Goal: Task Accomplishment & Management: Use online tool/utility

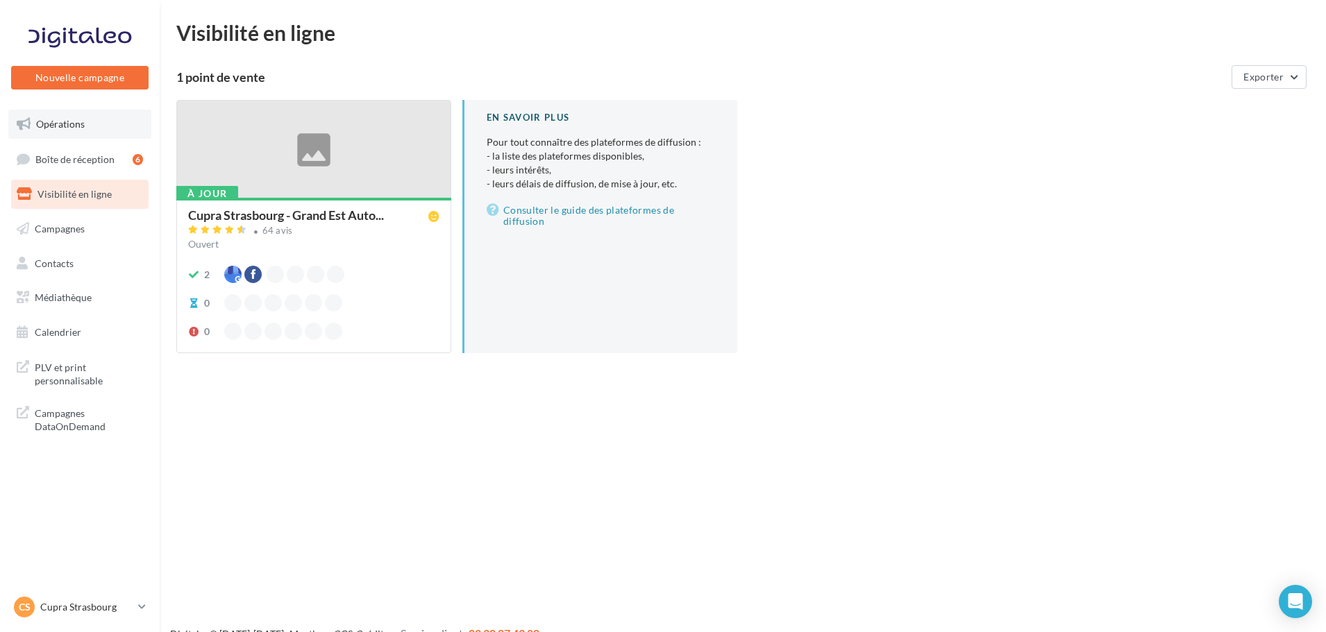
click at [40, 126] on span "Opérations" at bounding box center [60, 124] width 49 height 12
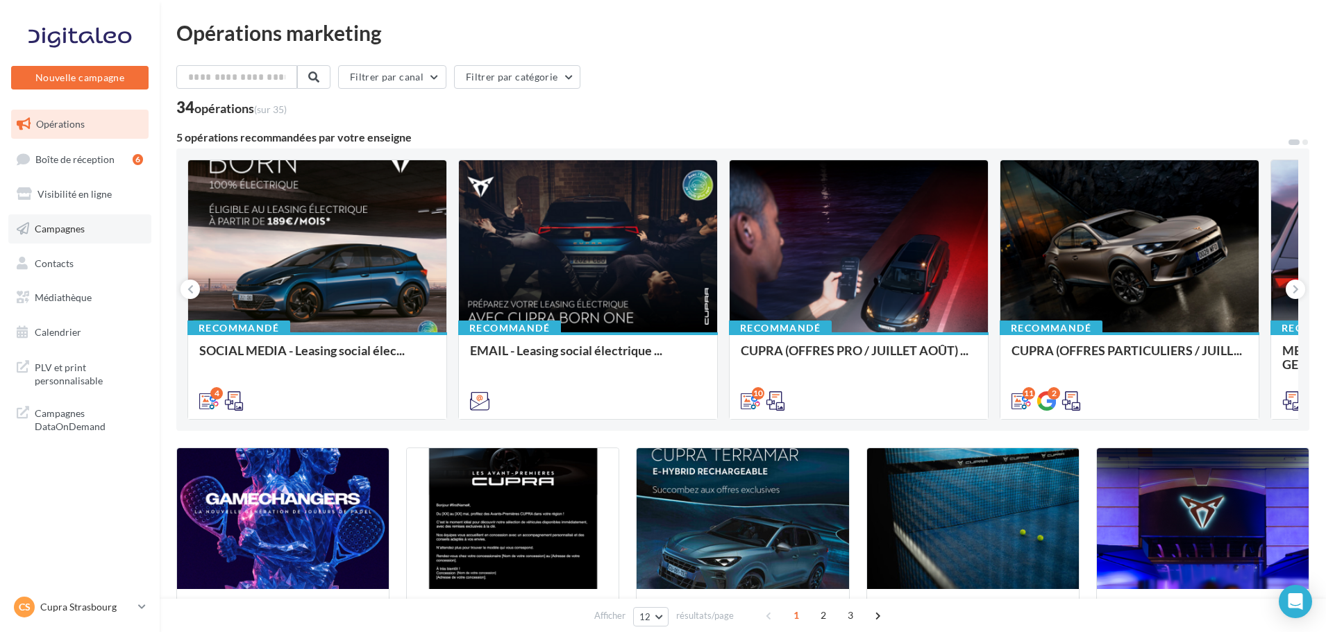
click at [72, 233] on span "Campagnes" at bounding box center [60, 229] width 50 height 12
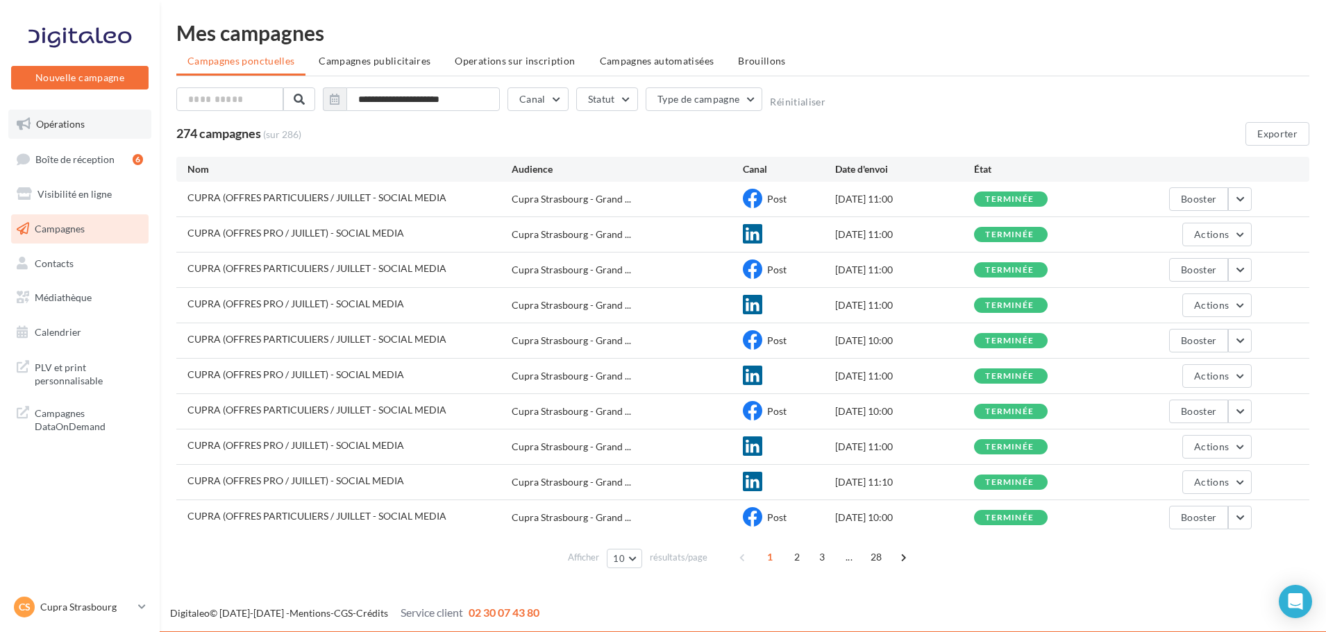
click at [73, 124] on span "Opérations" at bounding box center [60, 124] width 49 height 12
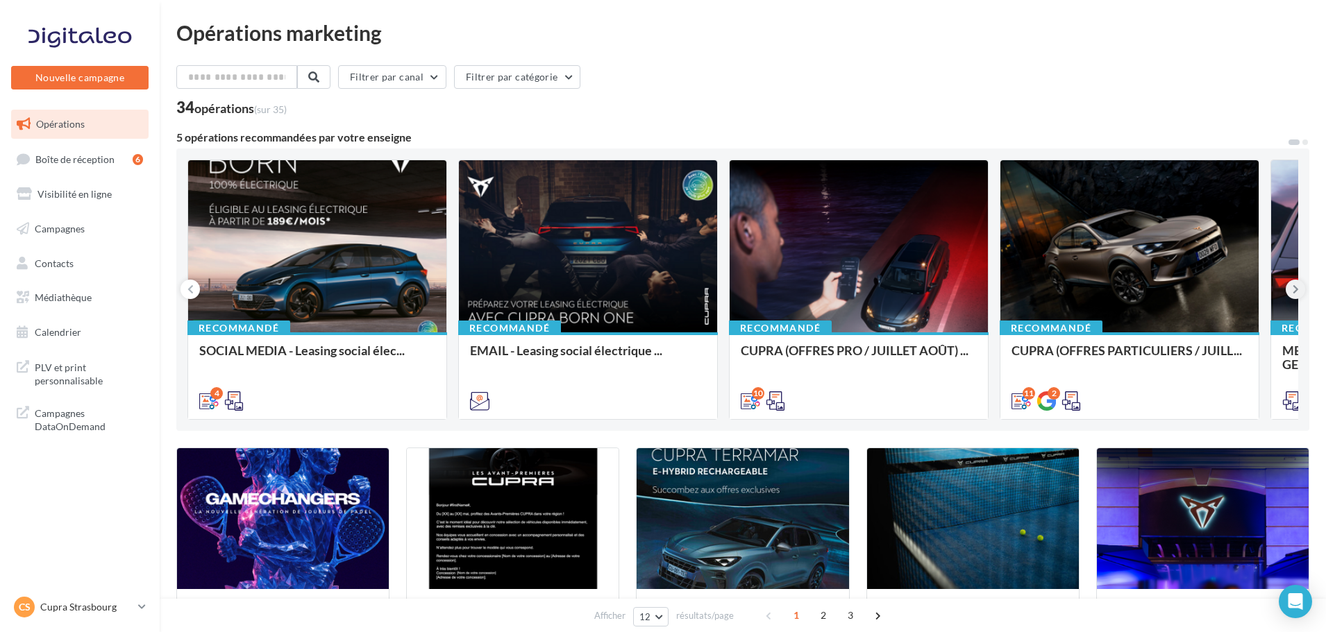
click at [1290, 294] on button at bounding box center [1294, 289] width 19 height 19
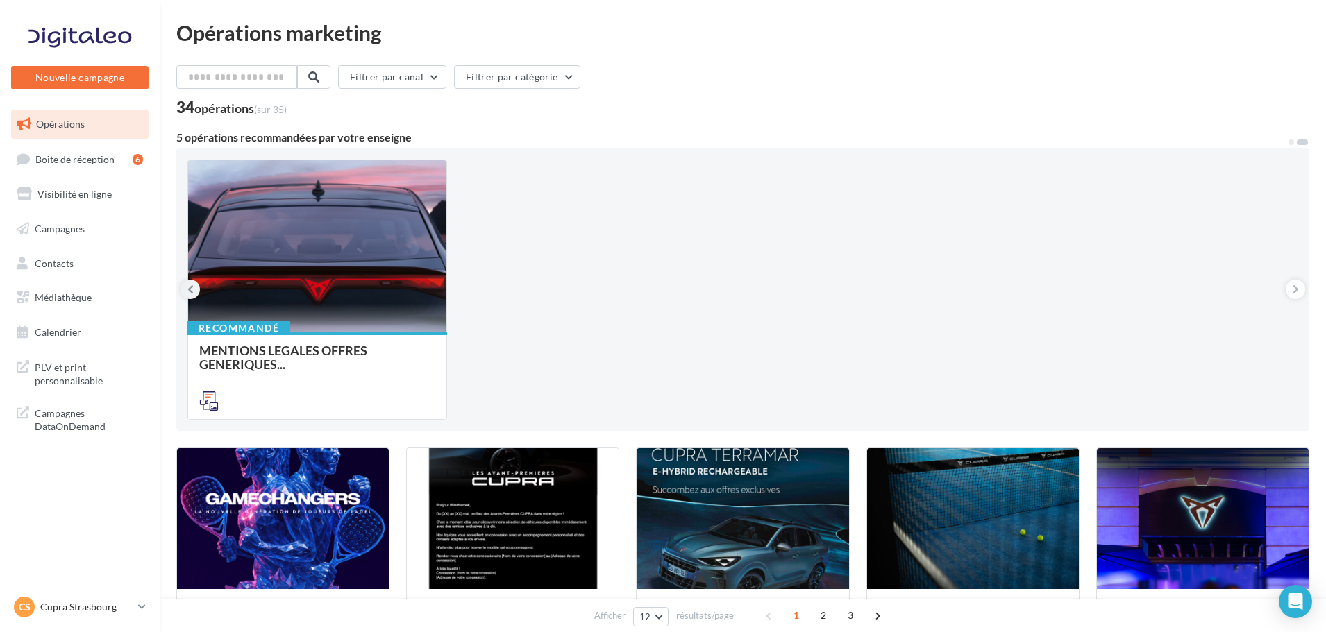
click at [189, 294] on icon at bounding box center [190, 289] width 6 height 14
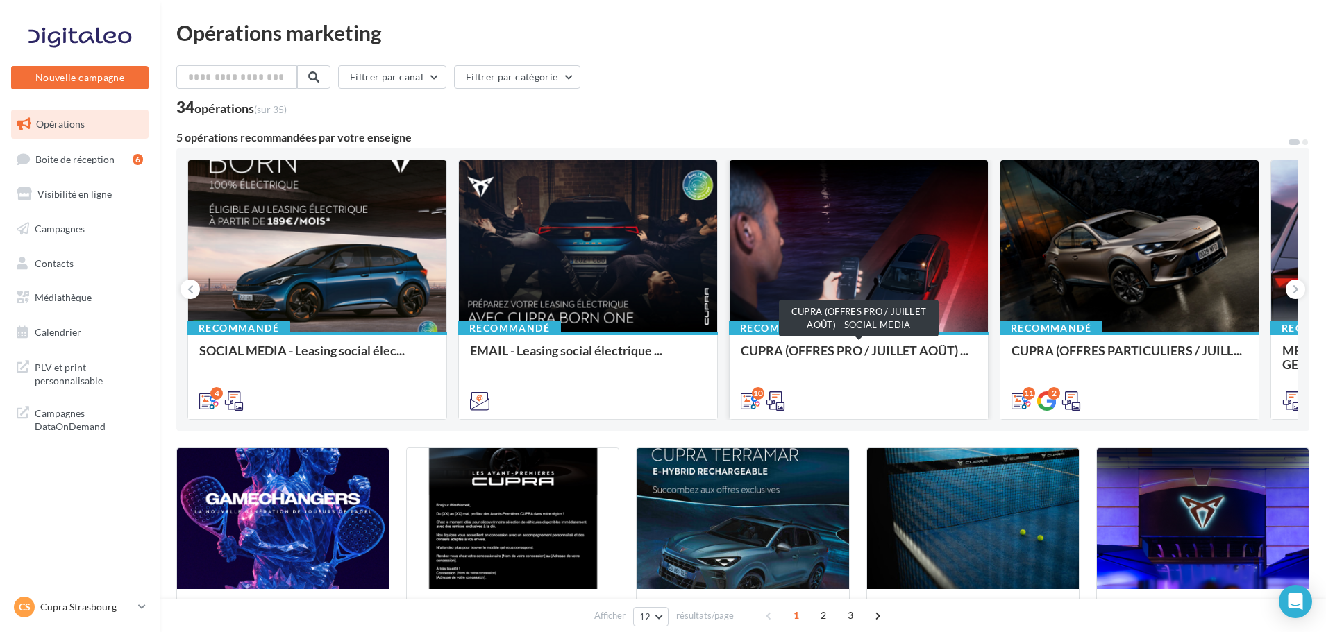
click at [829, 353] on span "CUPRA (OFFRES PRO / JUILLET AOÛT) ..." at bounding box center [855, 350] width 228 height 15
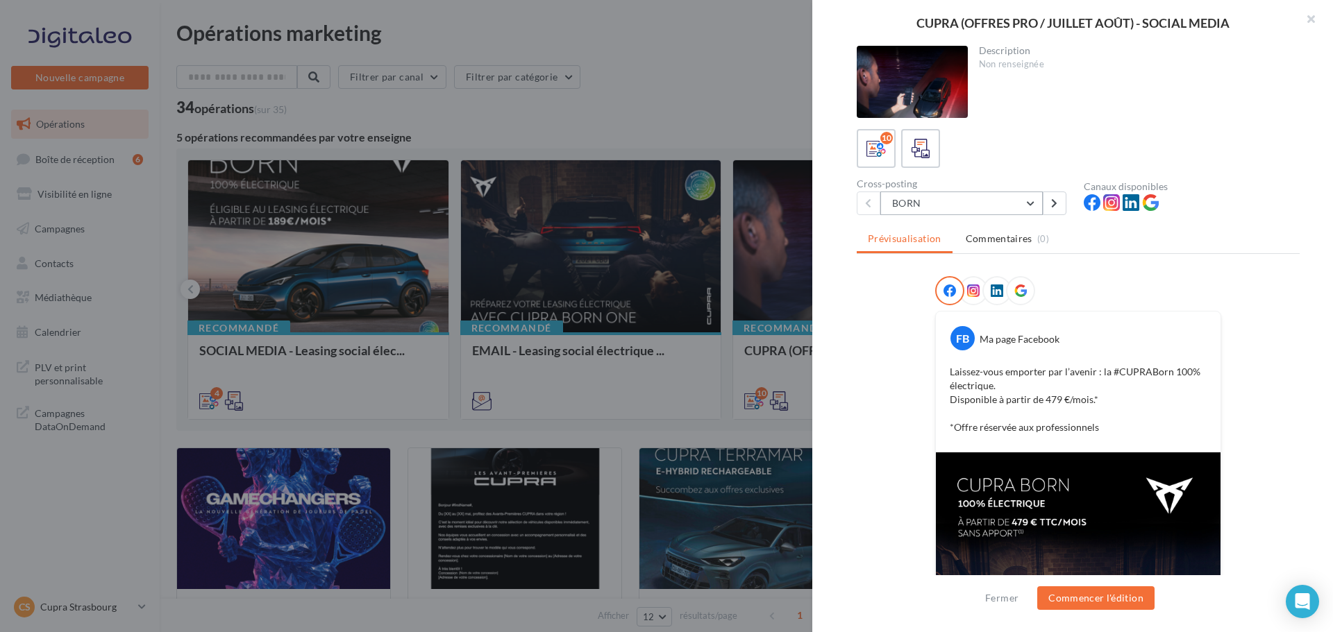
click at [927, 199] on button "BORN" at bounding box center [961, 204] width 162 height 24
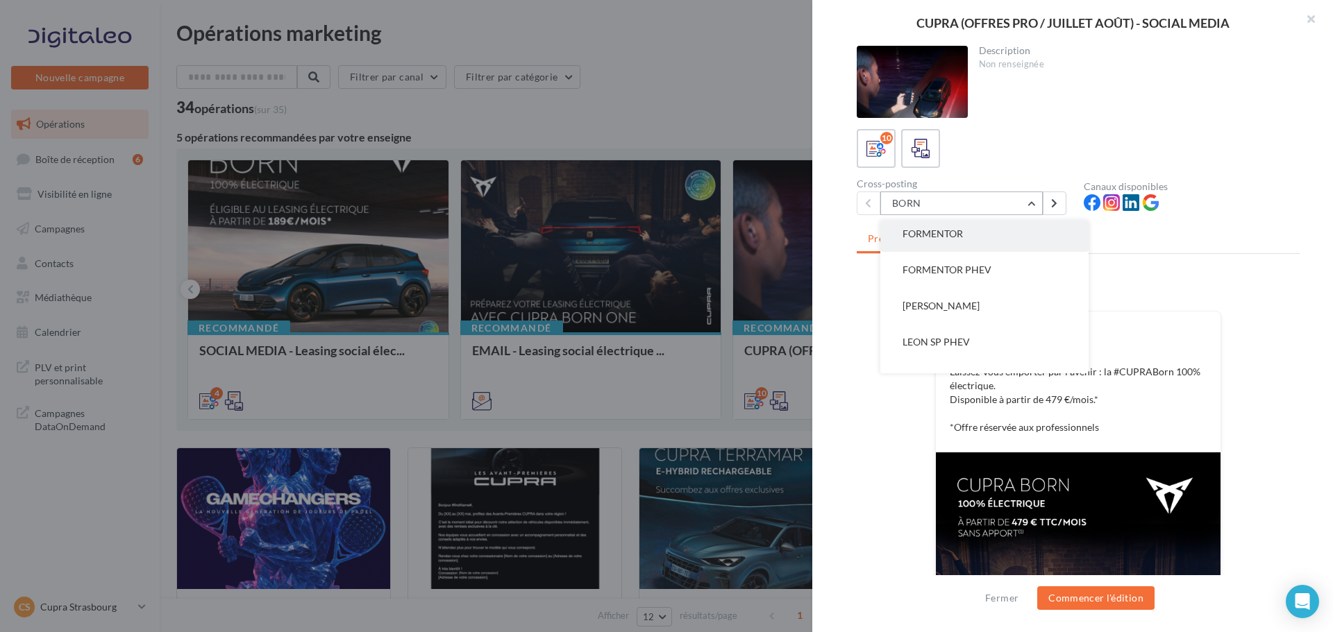
scroll to position [208, 0]
click at [953, 206] on button "BORN" at bounding box center [961, 204] width 162 height 24
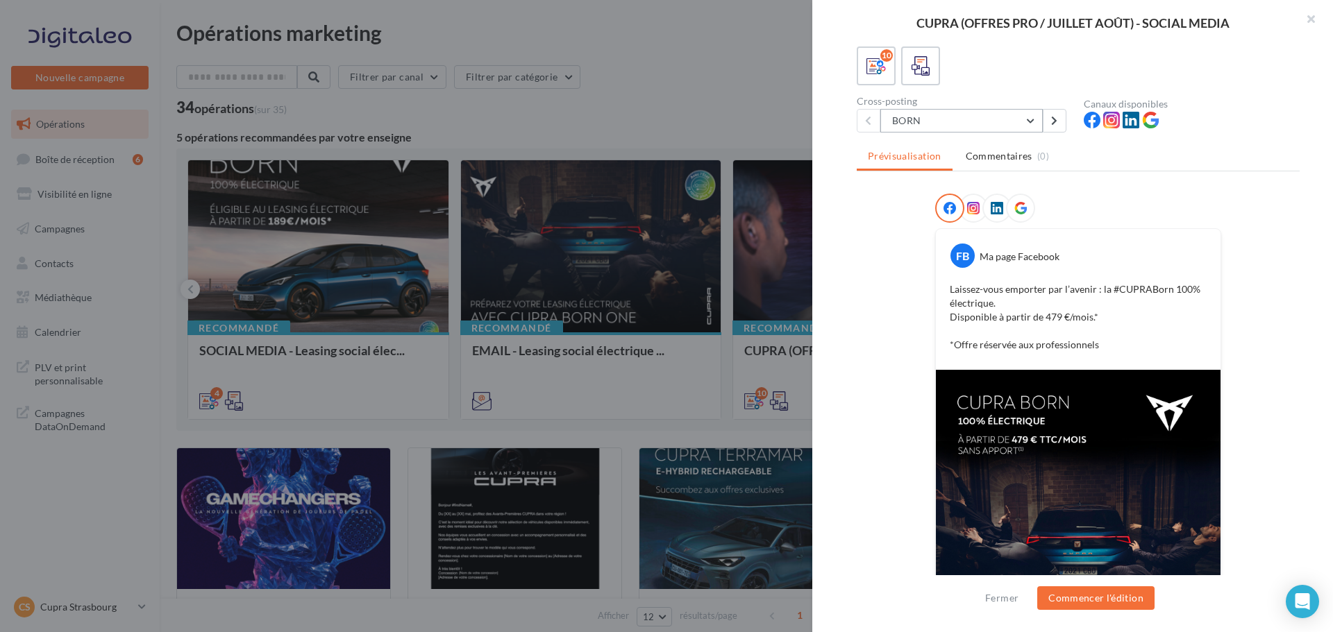
scroll to position [0, 0]
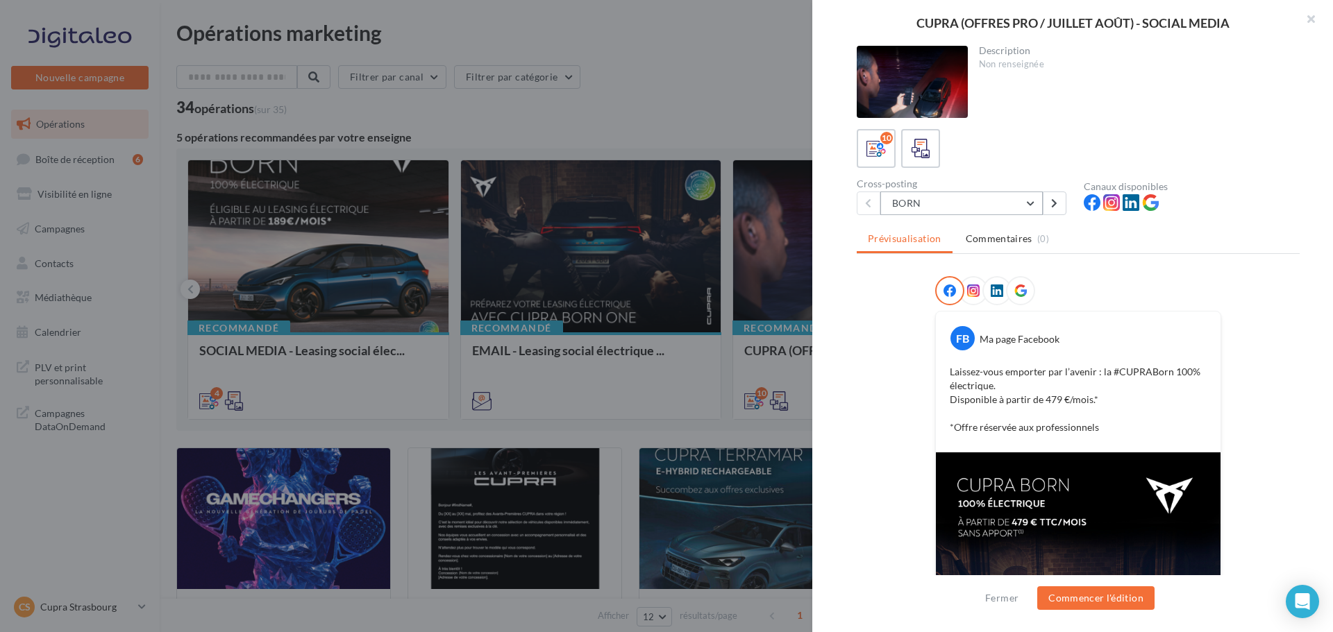
click at [947, 210] on button "BORN" at bounding box center [961, 204] width 162 height 24
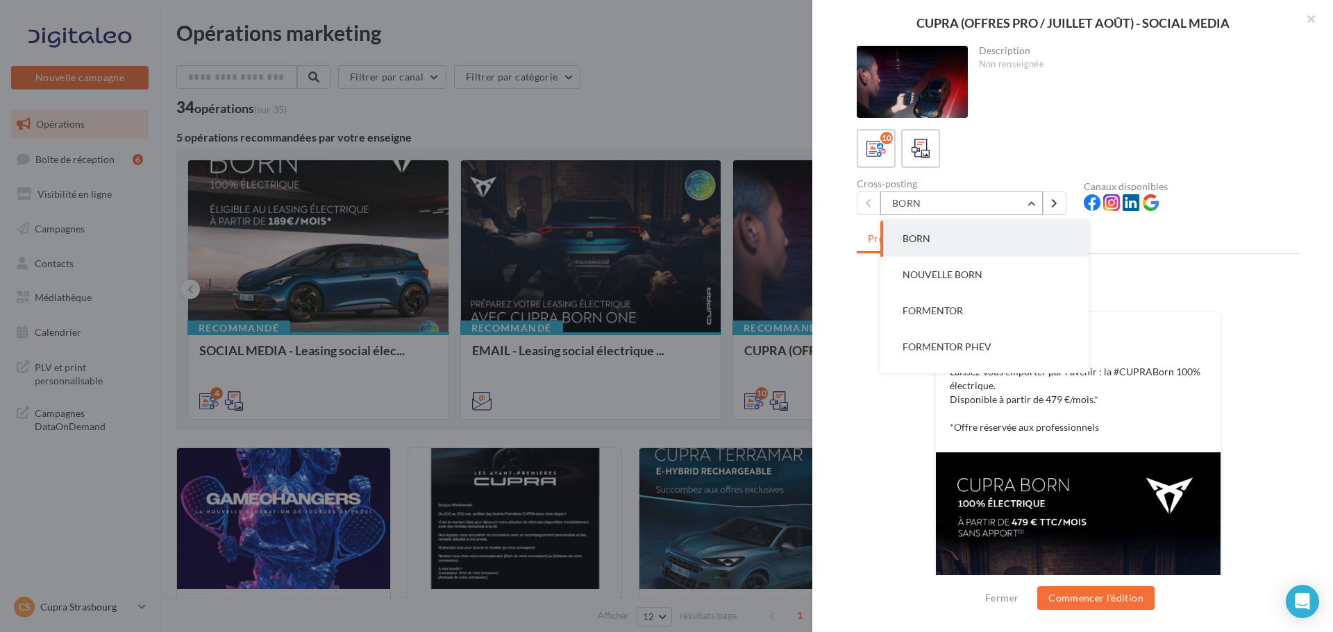
click at [947, 210] on button "BORN" at bounding box center [961, 204] width 162 height 24
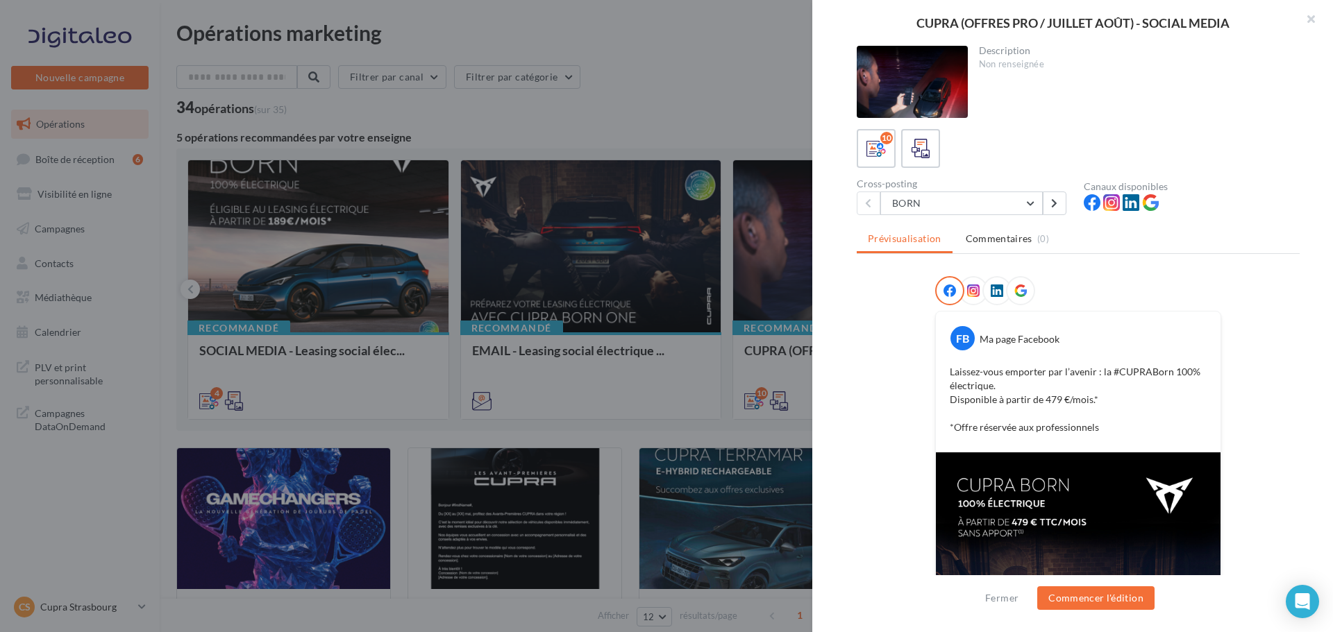
click at [675, 379] on div at bounding box center [666, 316] width 1333 height 632
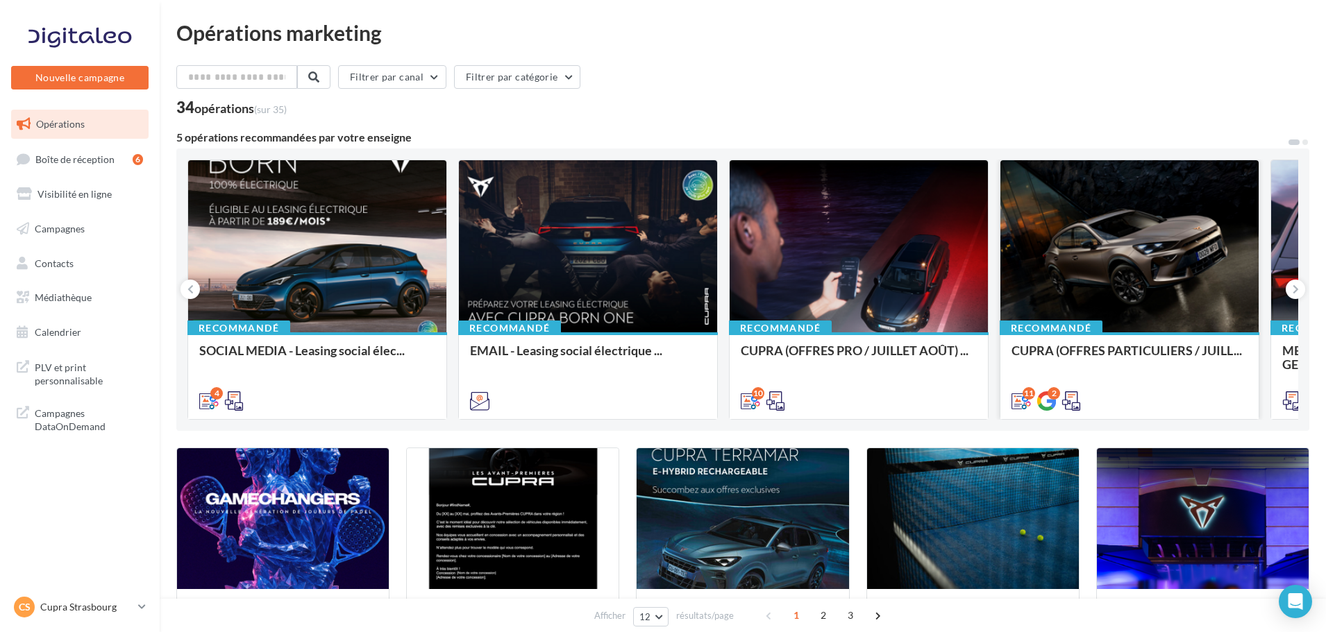
click at [1156, 362] on div "CUPRA (OFFRES PARTICULIERS / JUILL..." at bounding box center [1129, 358] width 236 height 28
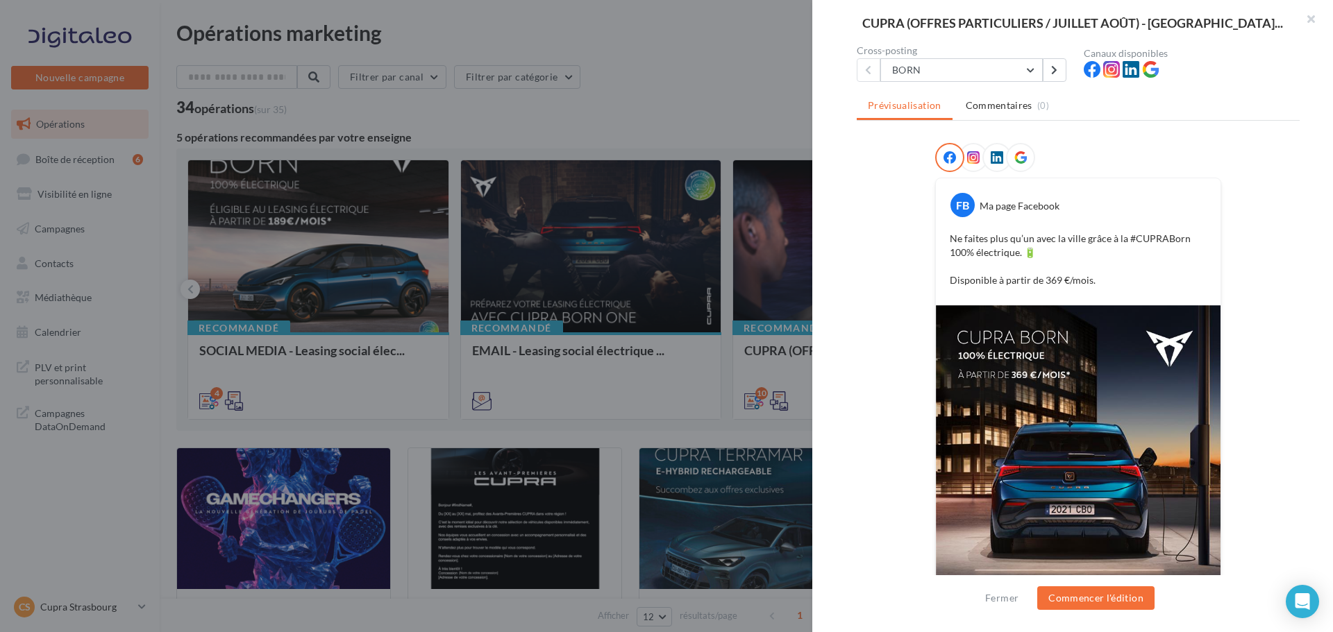
scroll to position [69, 0]
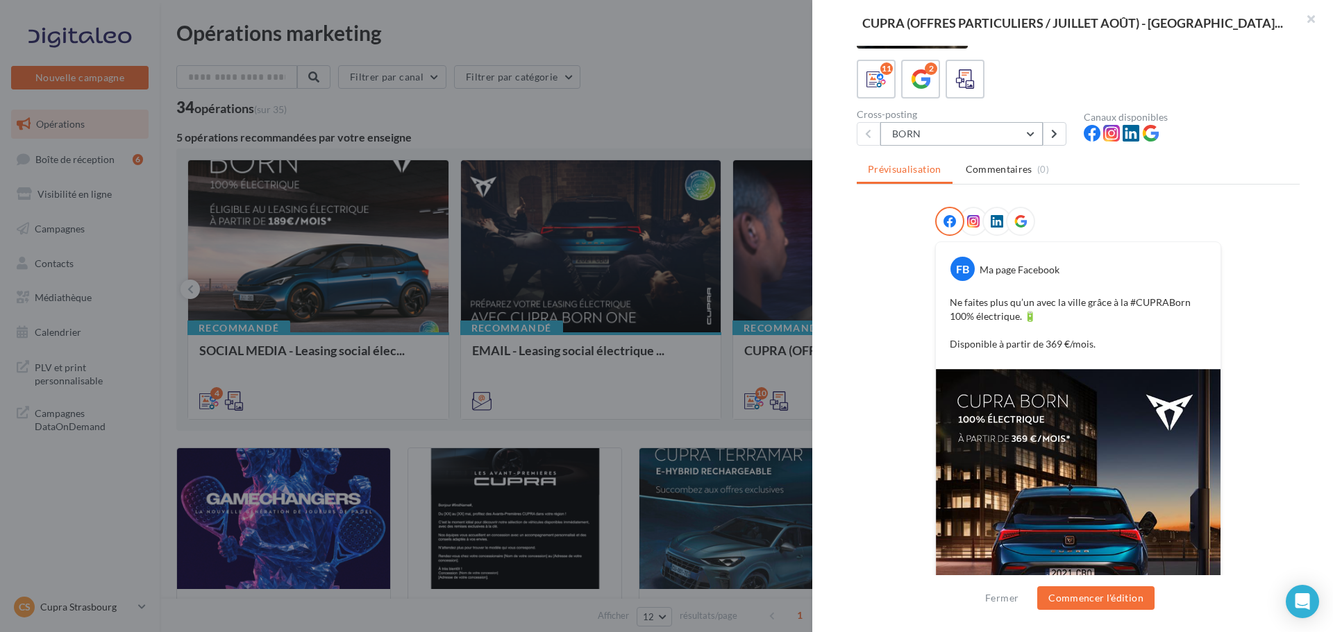
click at [968, 142] on button "BORN" at bounding box center [961, 134] width 162 height 24
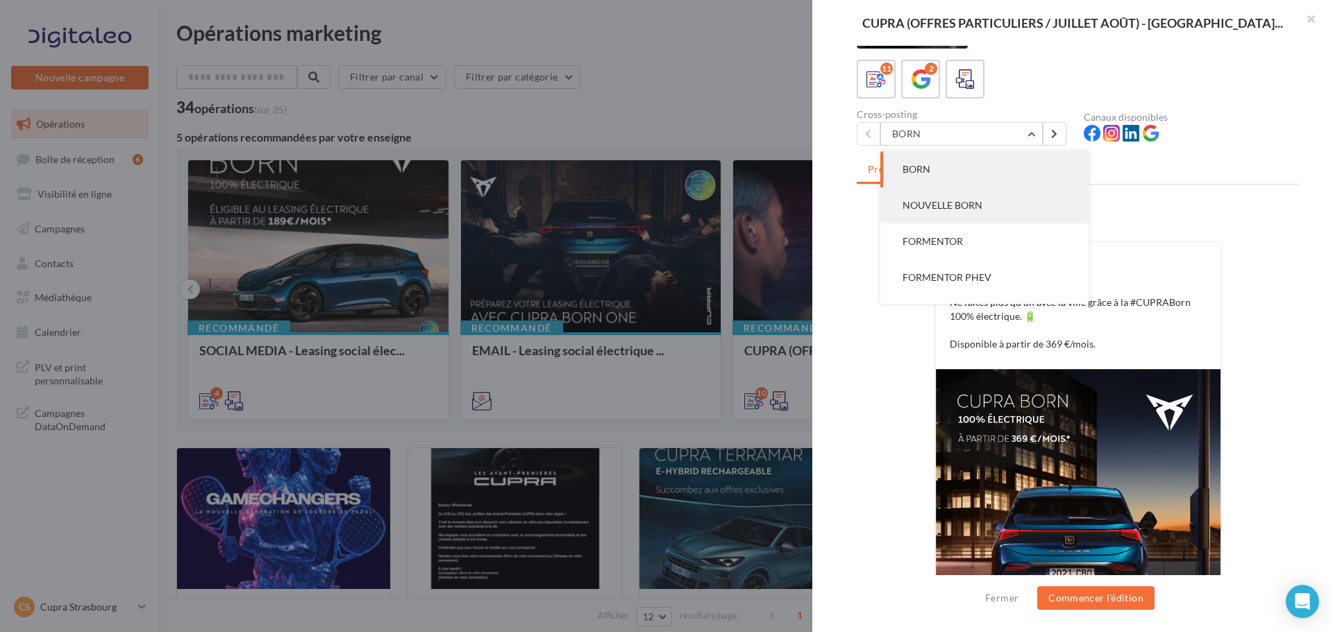
click at [964, 192] on button "NOUVELLE BORN" at bounding box center [984, 205] width 208 height 36
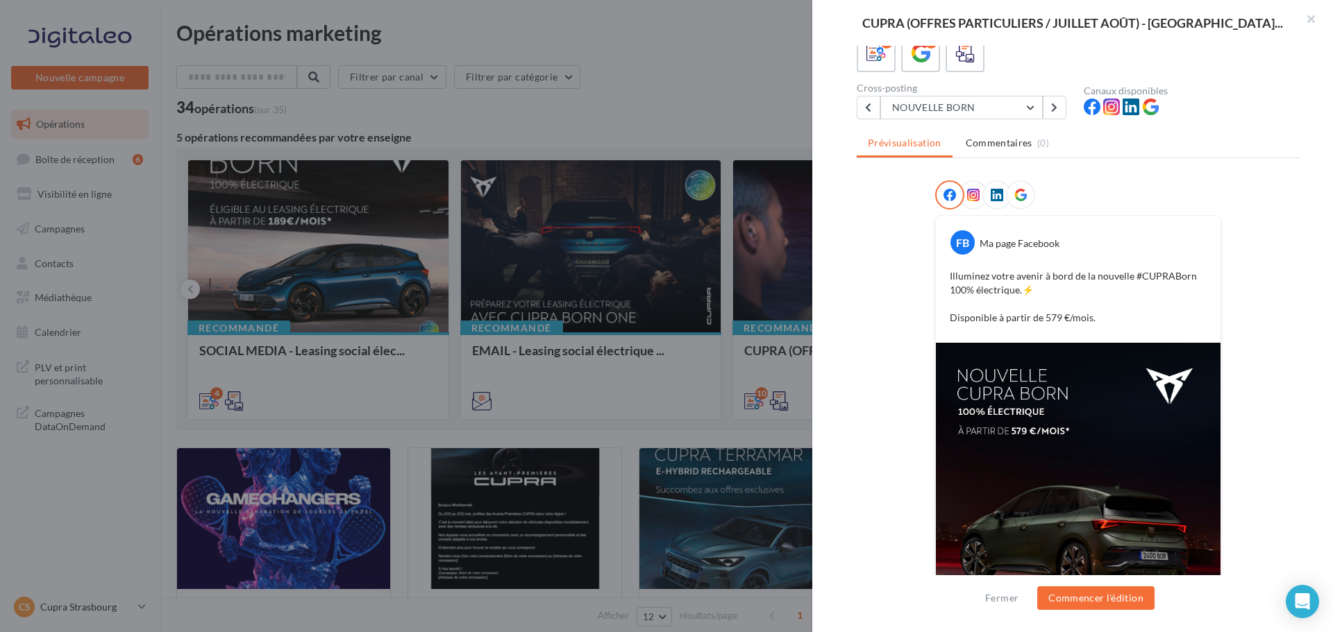
scroll to position [86, 0]
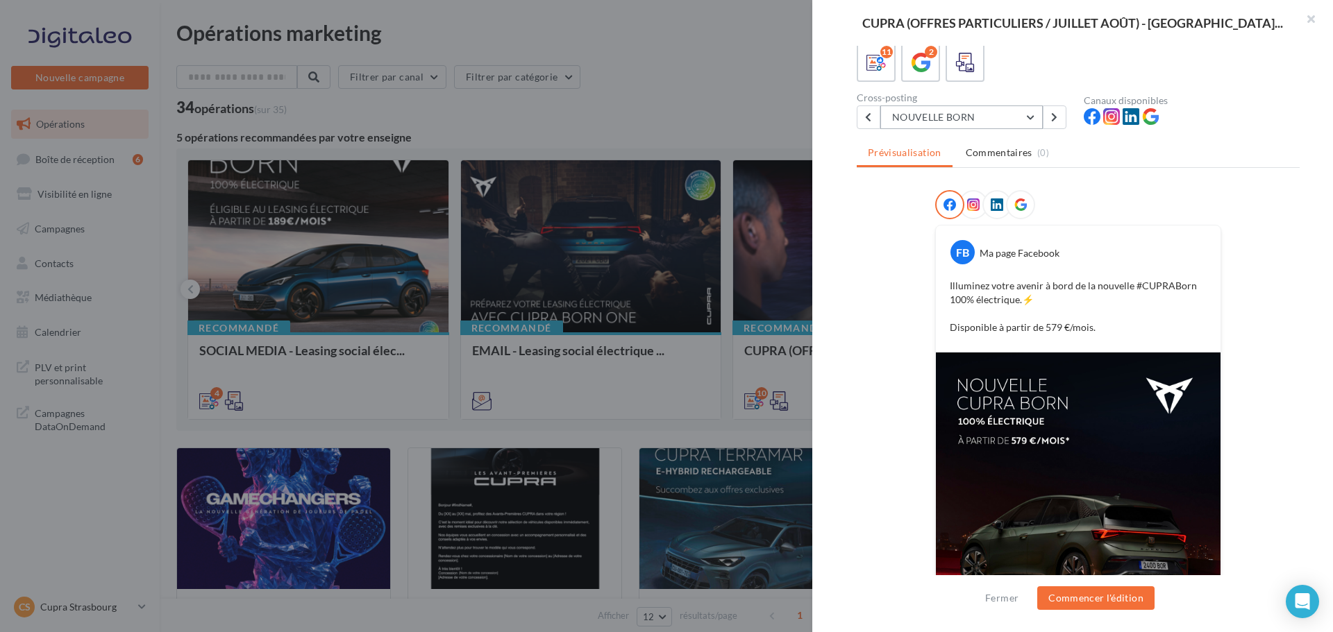
click at [992, 116] on button "NOUVELLE BORN" at bounding box center [961, 117] width 162 height 24
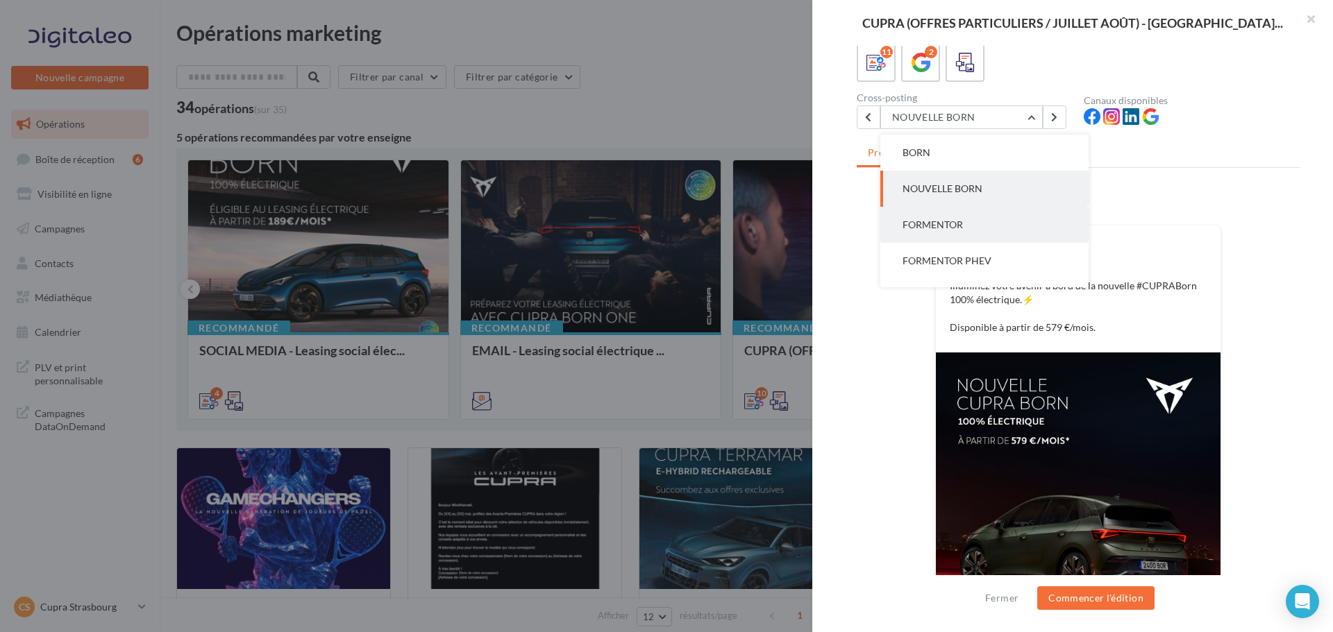
click at [967, 221] on button "FORMENTOR" at bounding box center [984, 225] width 208 height 36
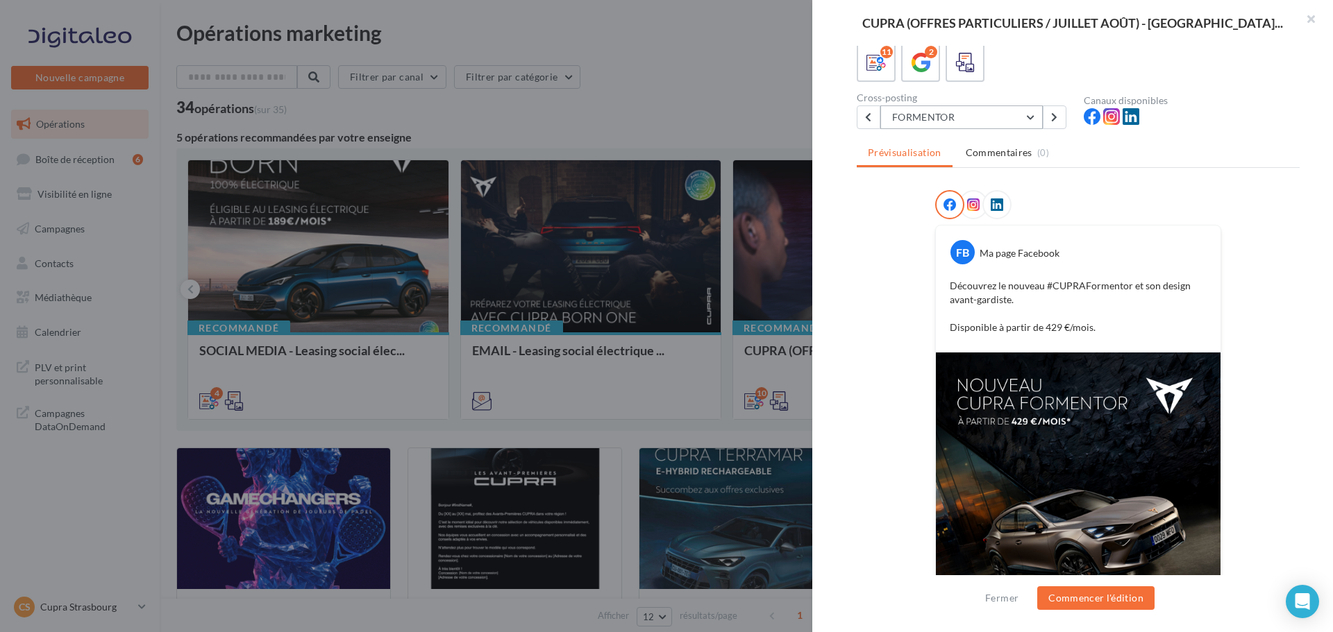
click at [1024, 116] on button "FORMENTOR" at bounding box center [961, 117] width 162 height 24
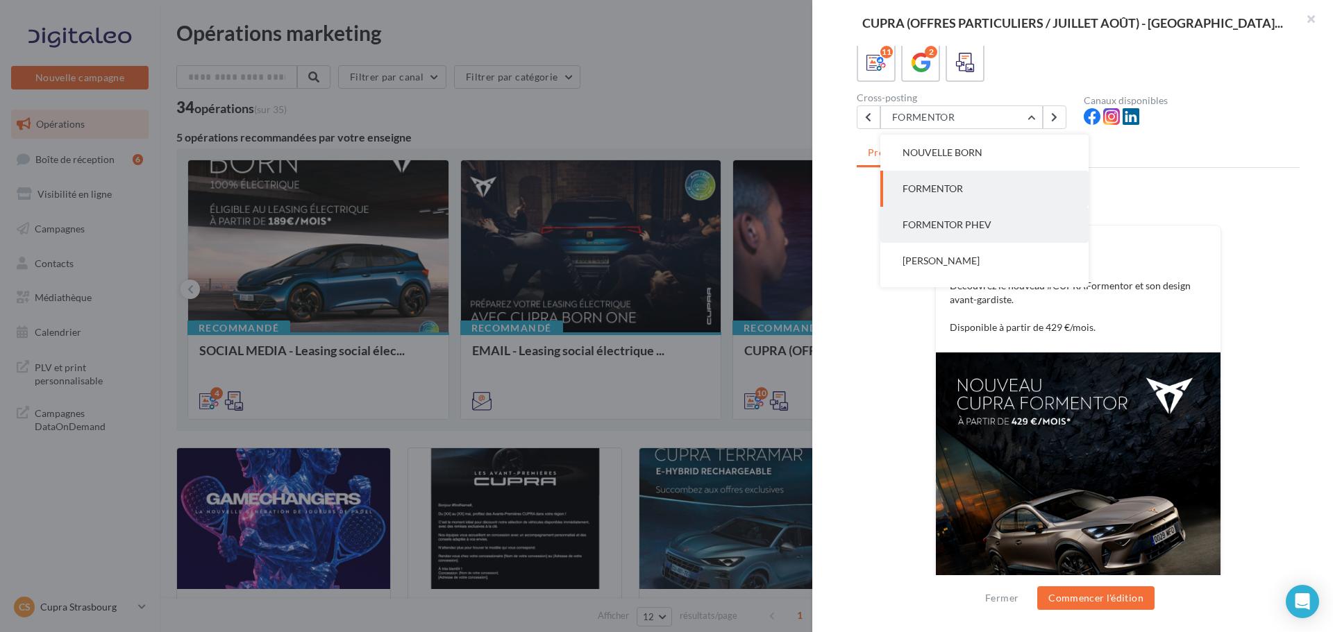
click at [974, 217] on button "FORMENTOR PHEV" at bounding box center [984, 225] width 208 height 36
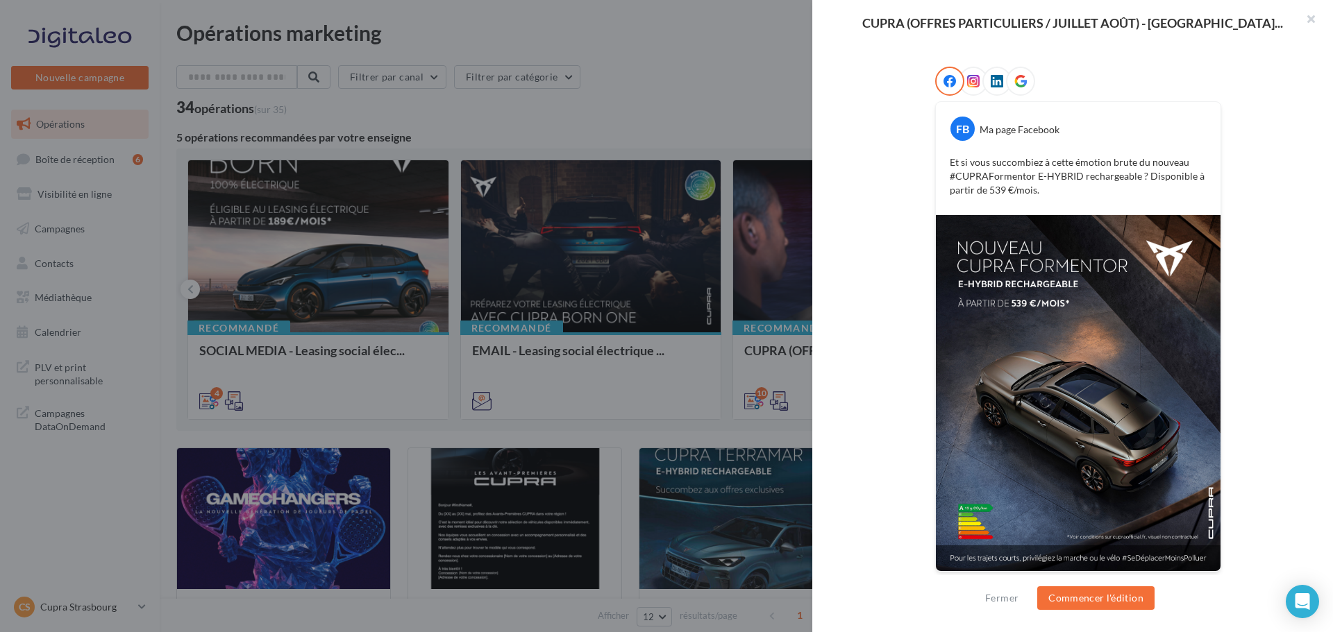
scroll to position [71, 0]
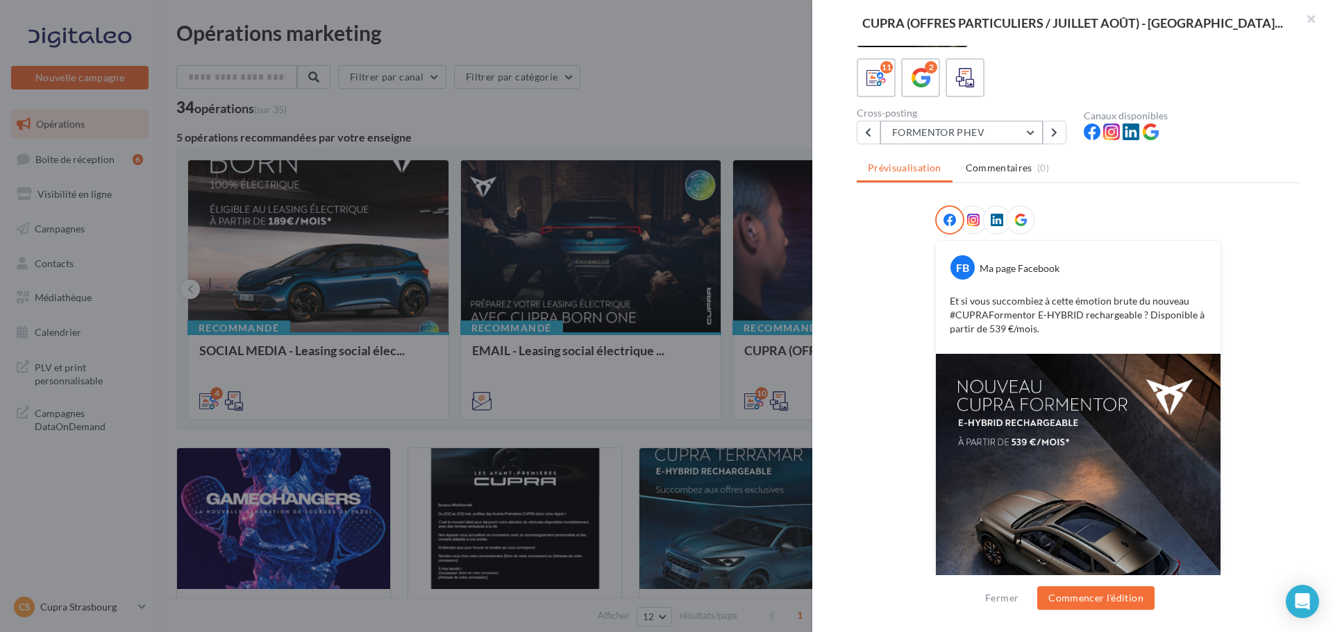
click at [986, 130] on button "FORMENTOR PHEV" at bounding box center [961, 133] width 162 height 24
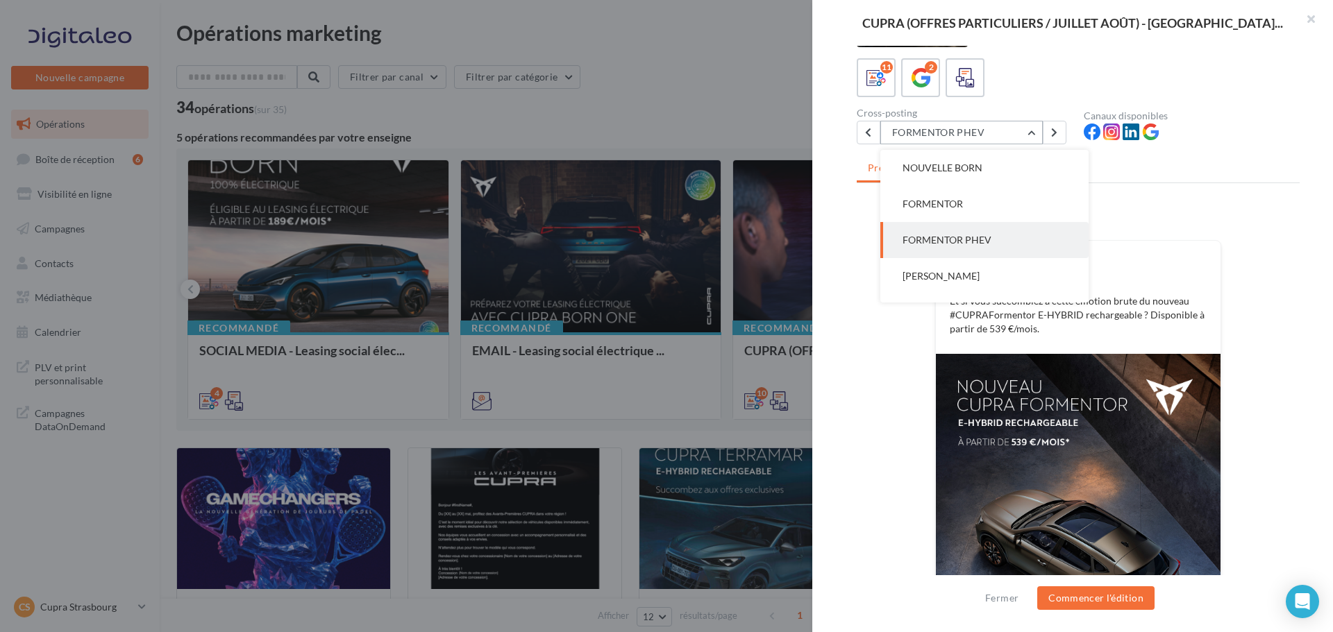
scroll to position [72, 0]
click at [962, 246] on button "LEON SP" at bounding box center [984, 240] width 208 height 36
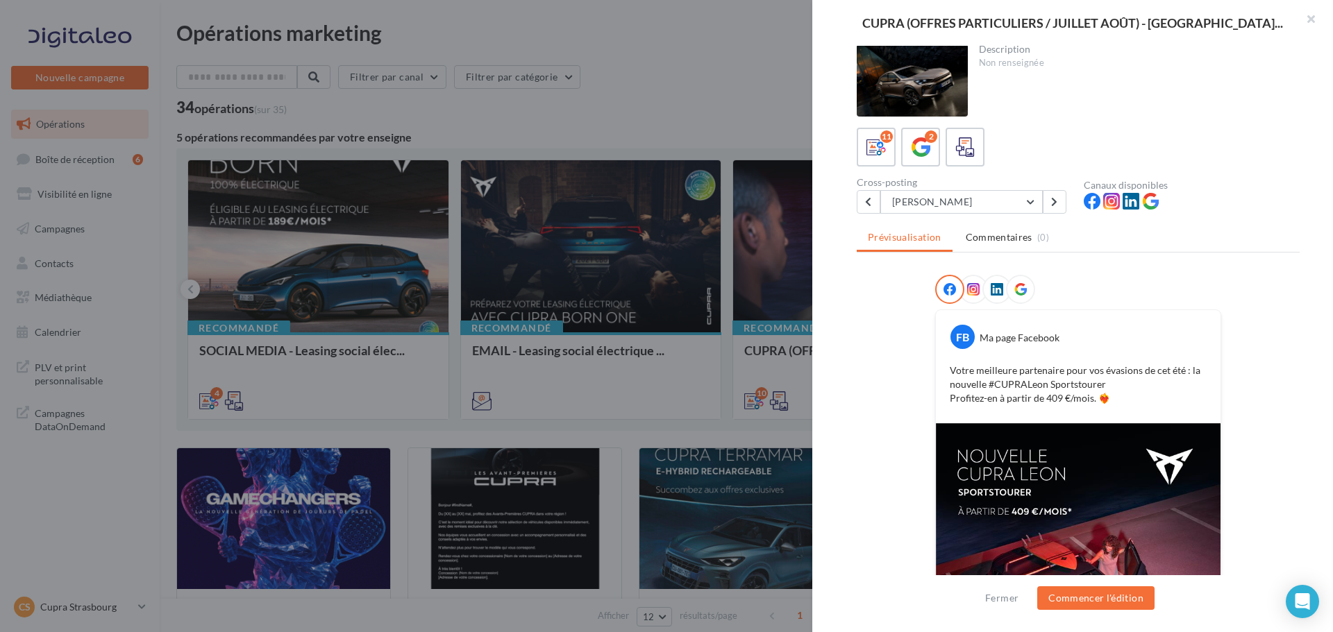
scroll to position [140, 0]
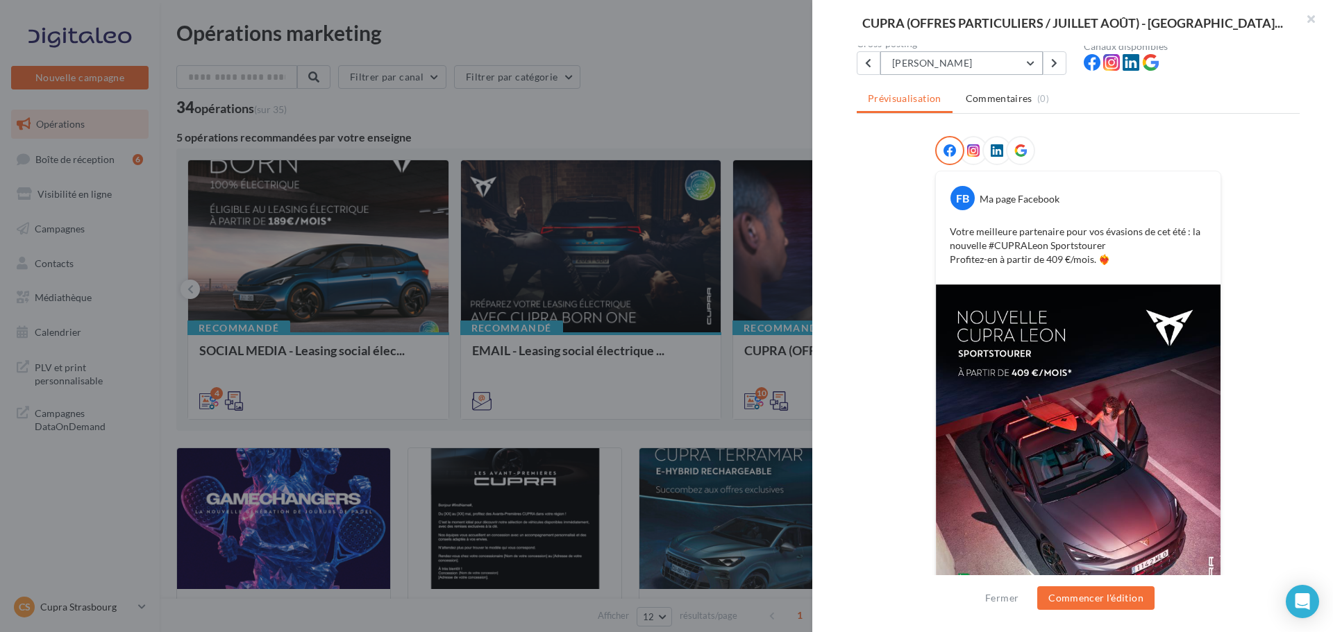
click at [999, 63] on button "LEON SP" at bounding box center [961, 63] width 162 height 24
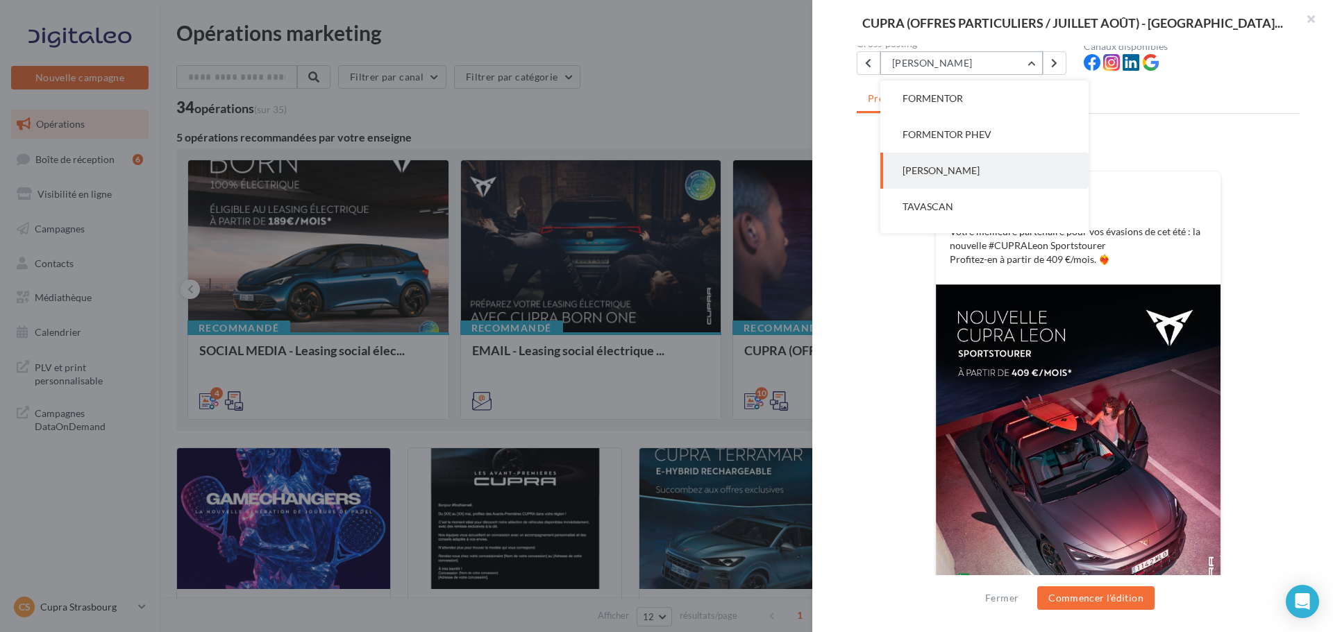
scroll to position [108, 0]
click at [974, 168] on button "TAVASCAN" at bounding box center [984, 171] width 208 height 36
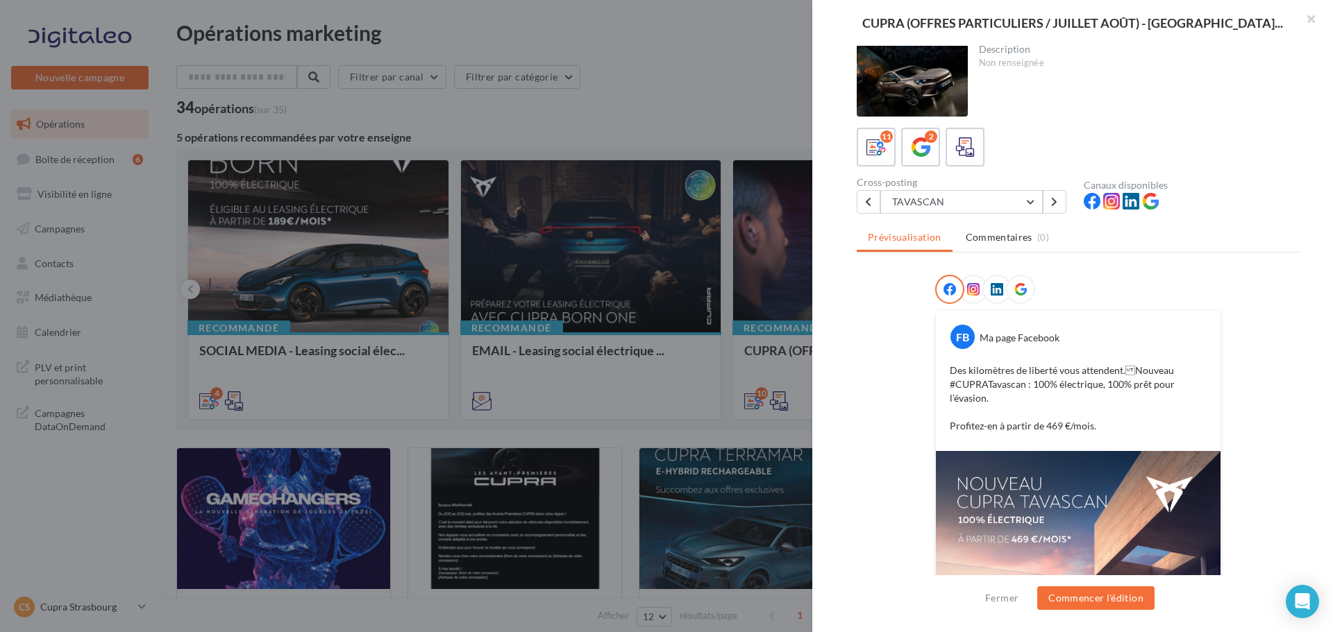
scroll to position [0, 0]
click at [959, 210] on button "TAVASCAN" at bounding box center [961, 204] width 162 height 24
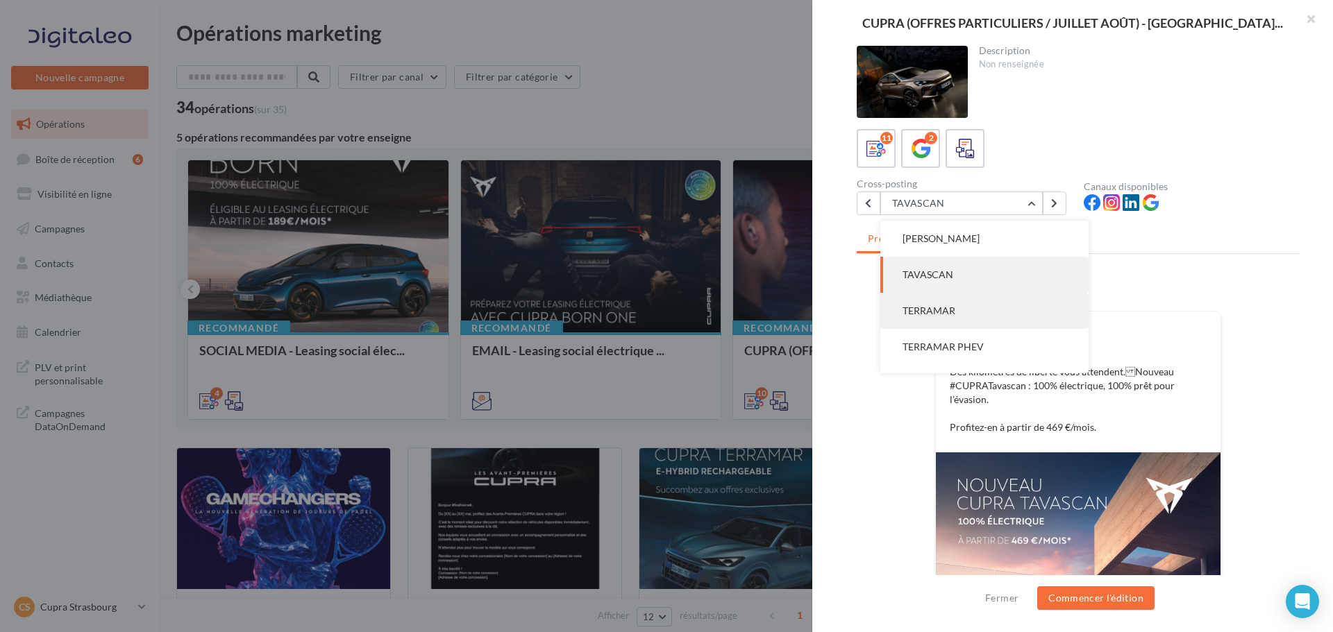
click at [963, 318] on button "TERRAMAR" at bounding box center [984, 311] width 208 height 36
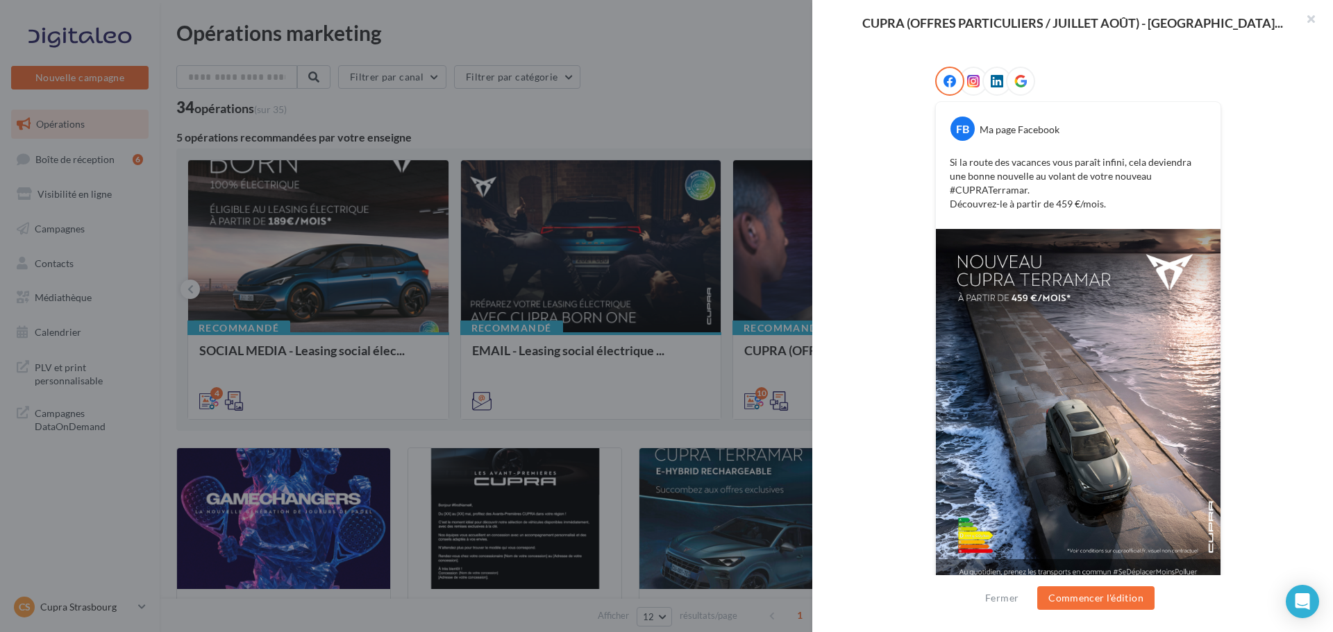
scroll to position [71, 0]
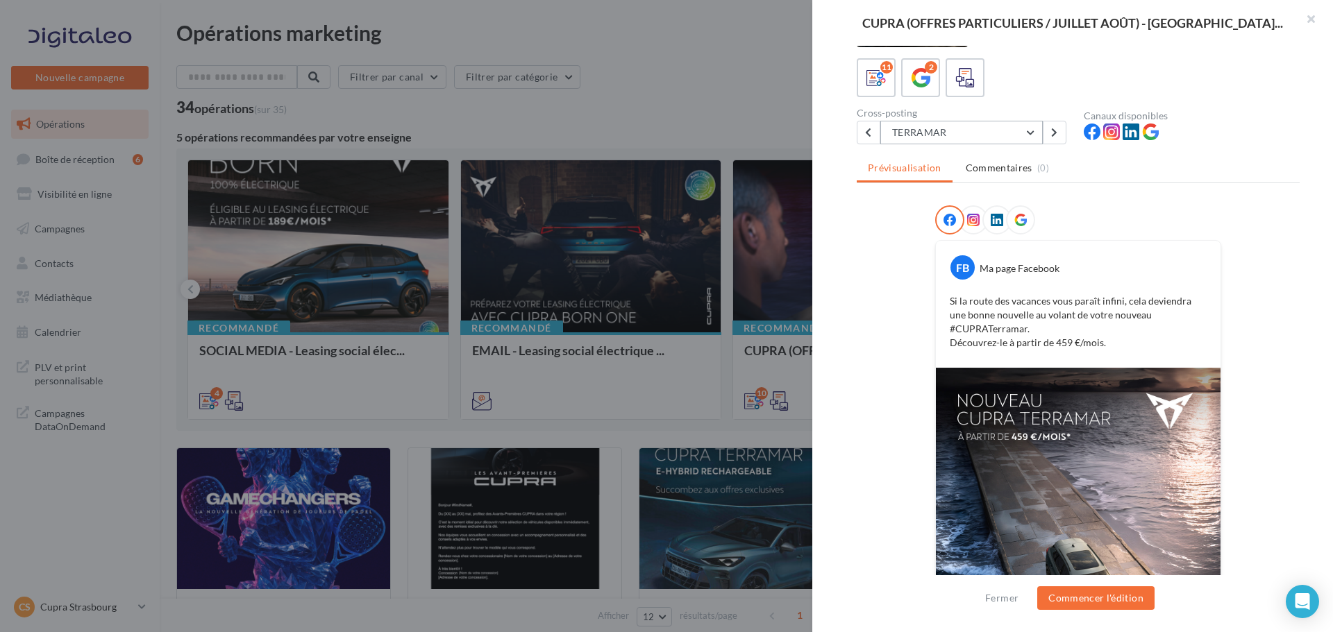
click at [1013, 130] on button "TERRAMAR" at bounding box center [961, 133] width 162 height 24
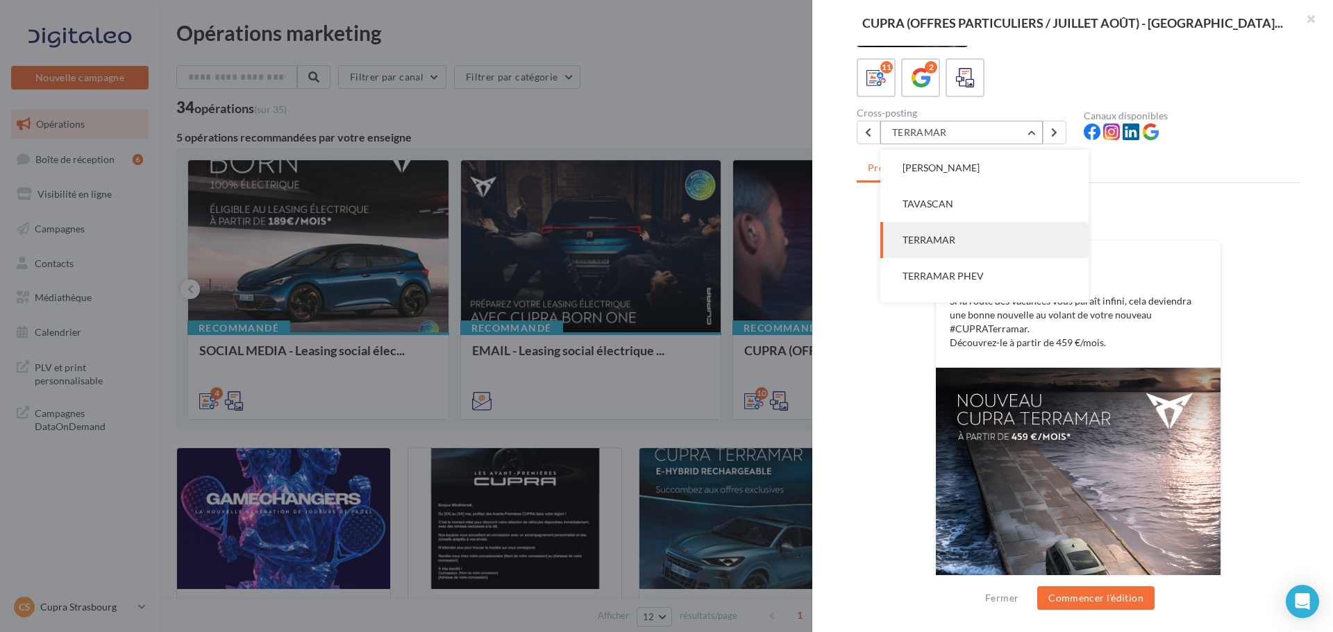
scroll to position [180, 0]
click at [1013, 233] on button "TERRAMAR PHEV" at bounding box center [984, 240] width 208 height 36
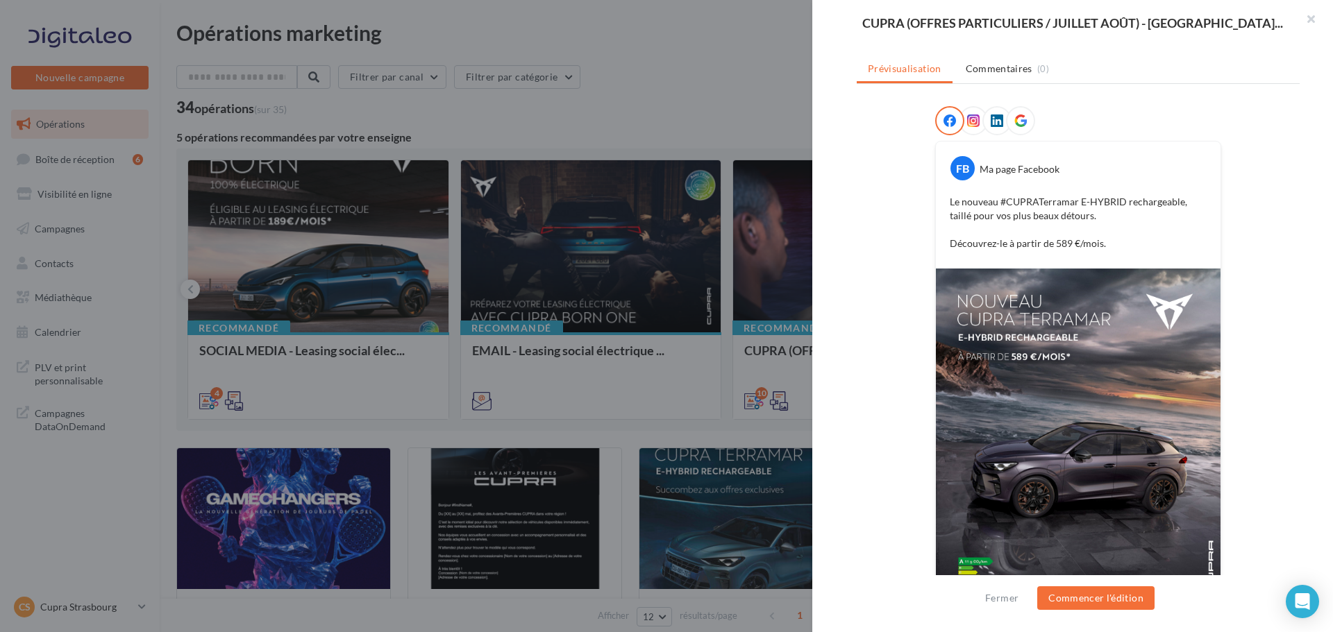
scroll to position [71, 0]
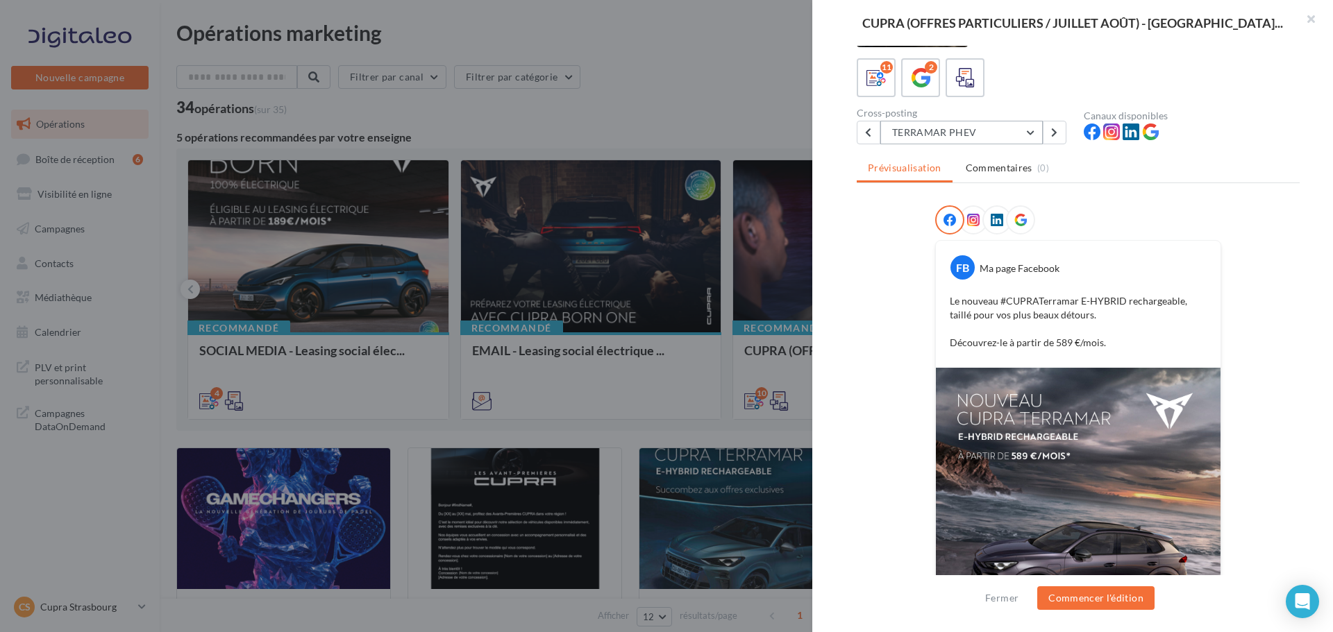
click at [990, 130] on button "TERRAMAR PHEV" at bounding box center [961, 133] width 162 height 24
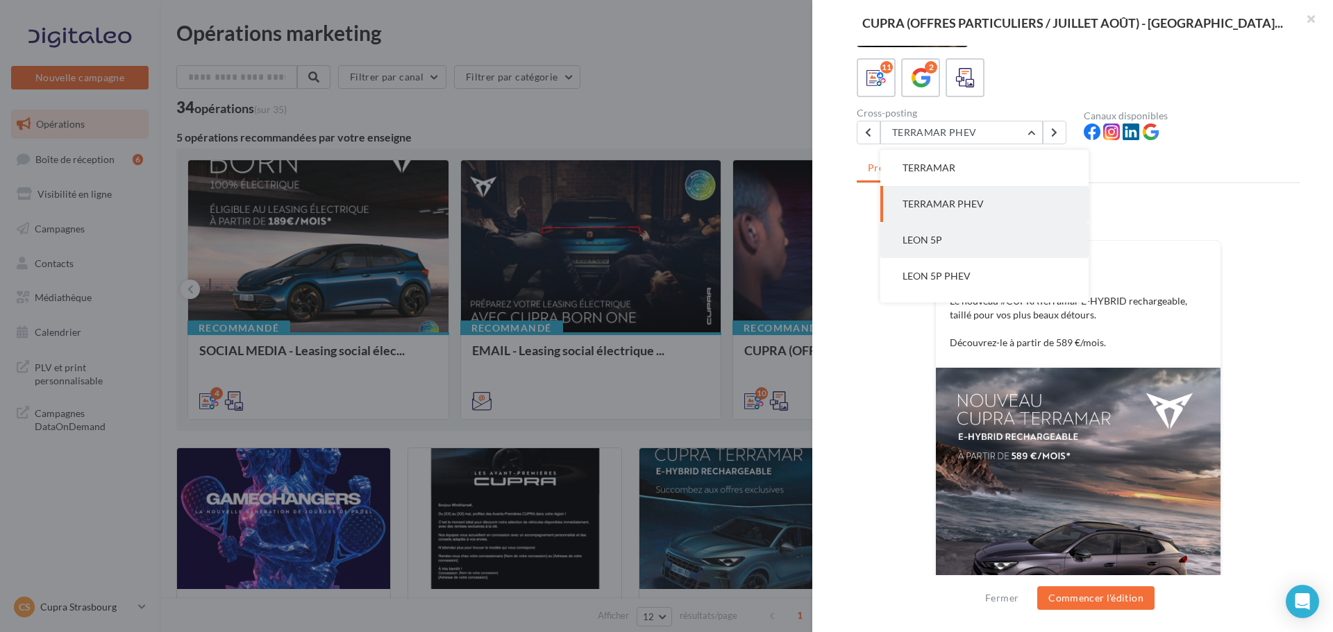
click at [949, 233] on button "LEON 5P" at bounding box center [984, 240] width 208 height 36
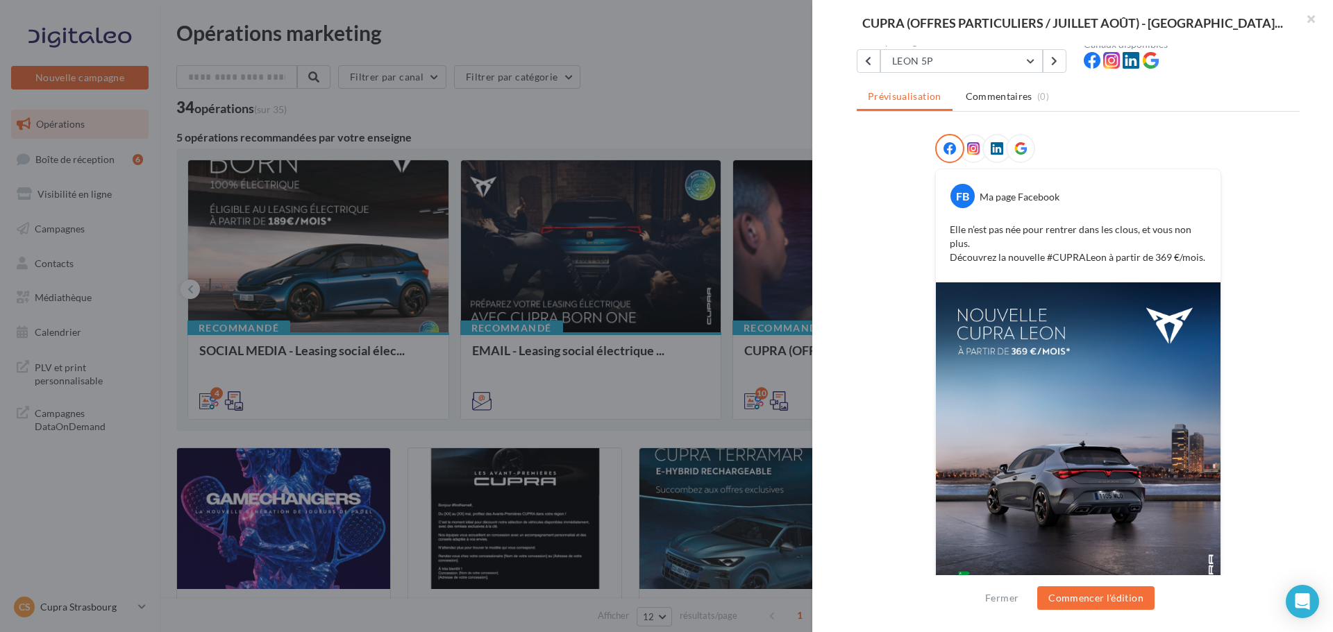
scroll to position [3, 0]
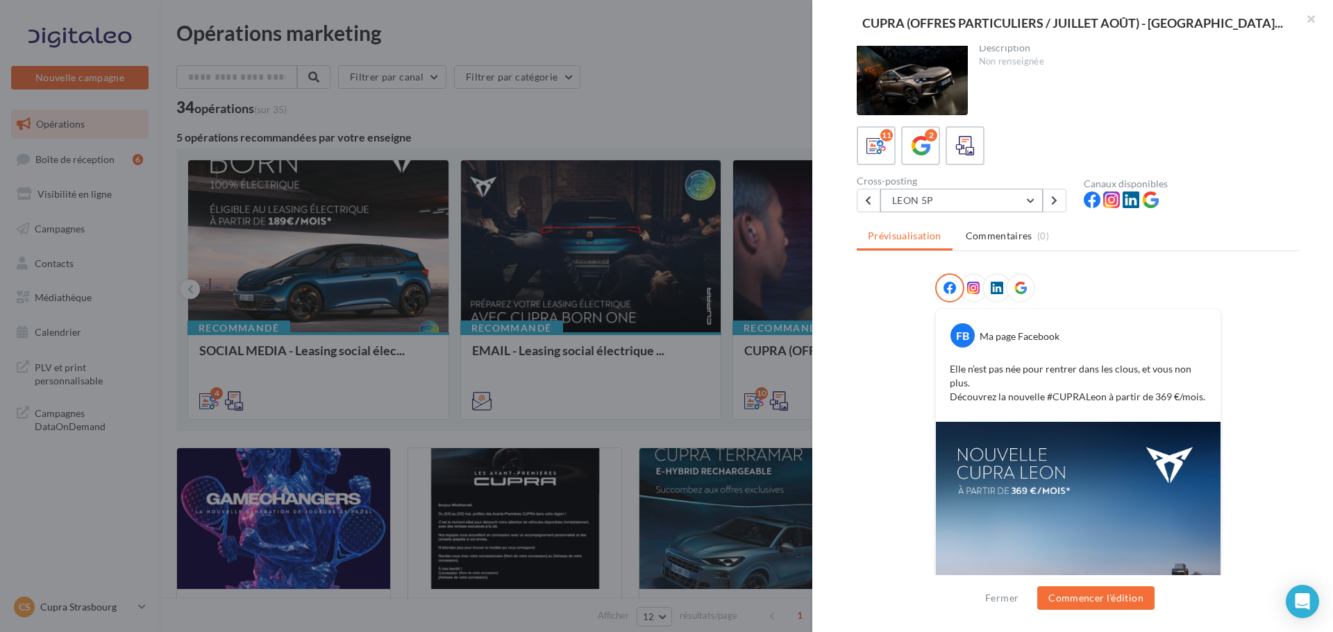
click at [984, 208] on button "LEON 5P" at bounding box center [961, 201] width 162 height 24
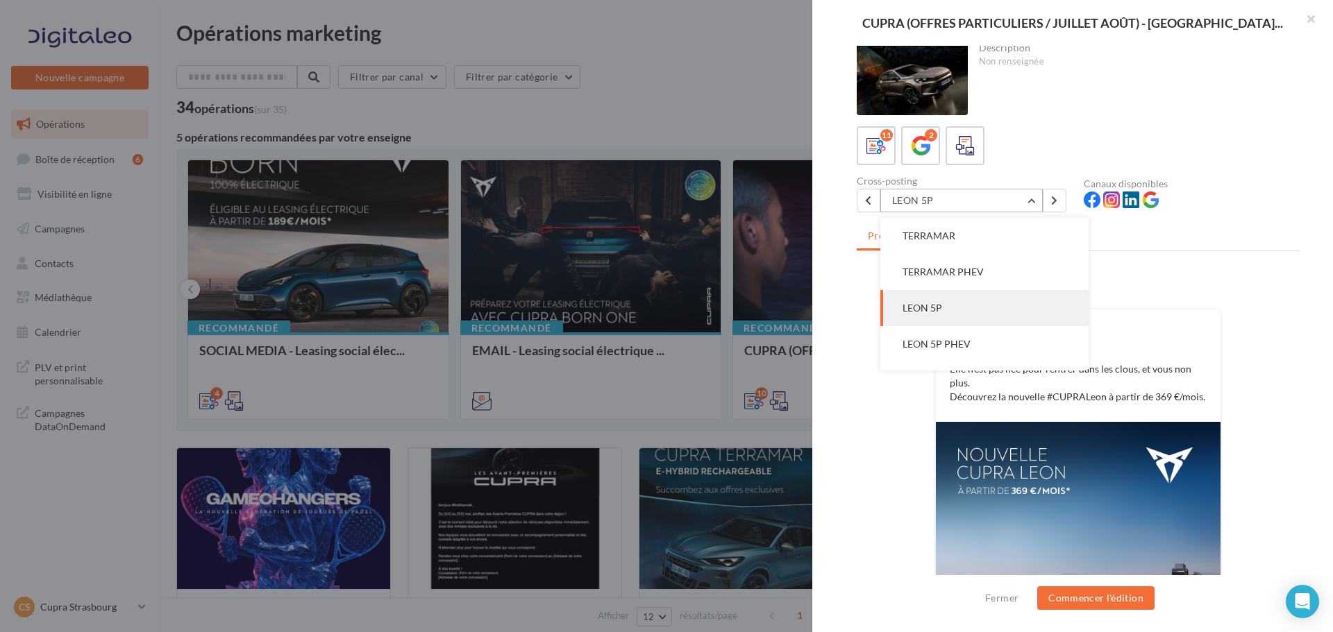
scroll to position [244, 0]
click at [958, 312] on span "LEON 5P PHEV" at bounding box center [936, 316] width 68 height 12
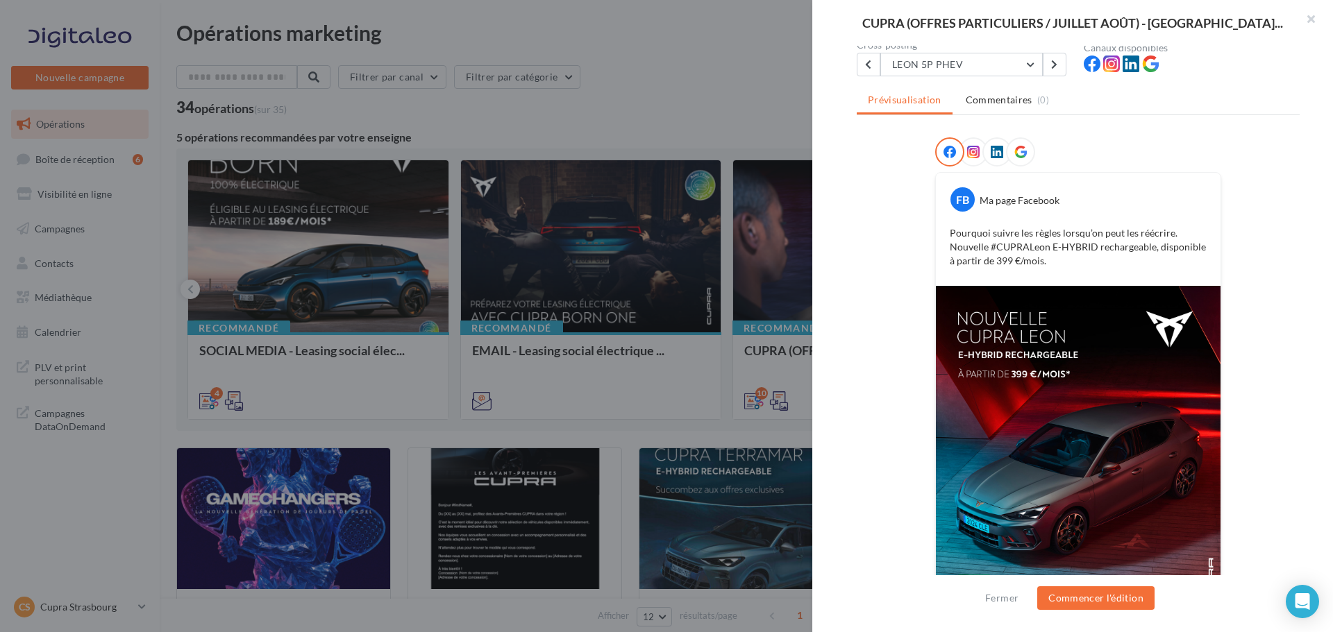
scroll to position [140, 0]
click at [917, 68] on button "LEON 5P PHEV" at bounding box center [961, 63] width 162 height 24
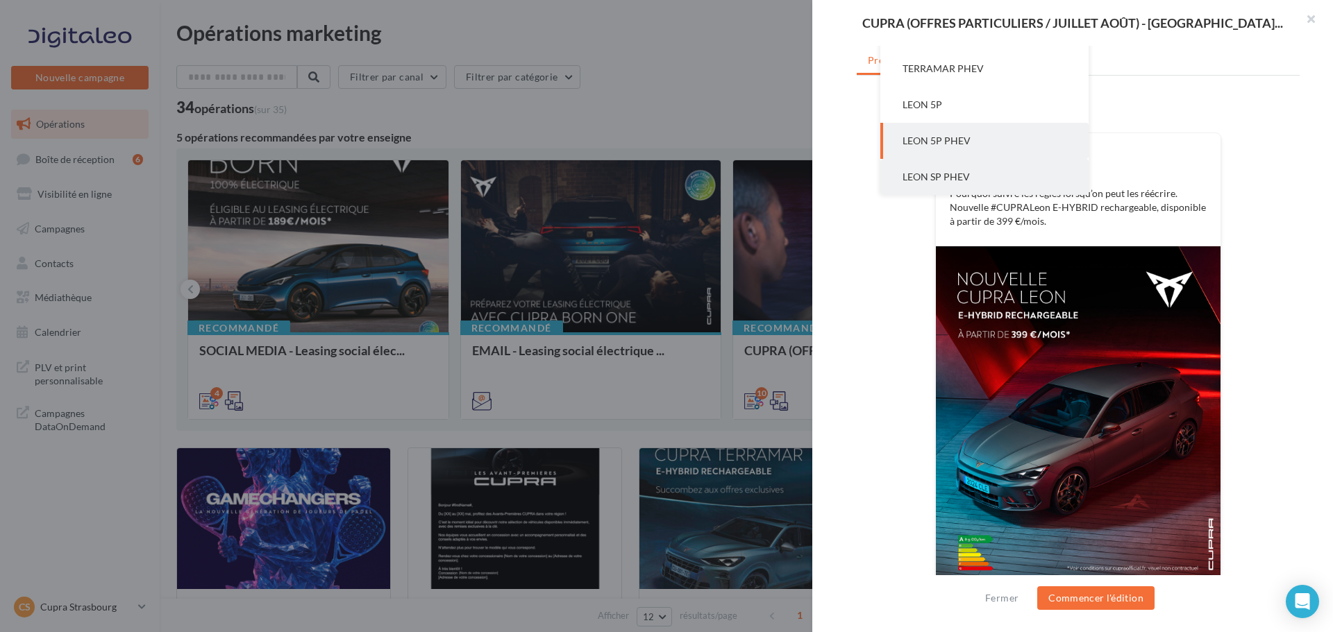
scroll to position [211, 0]
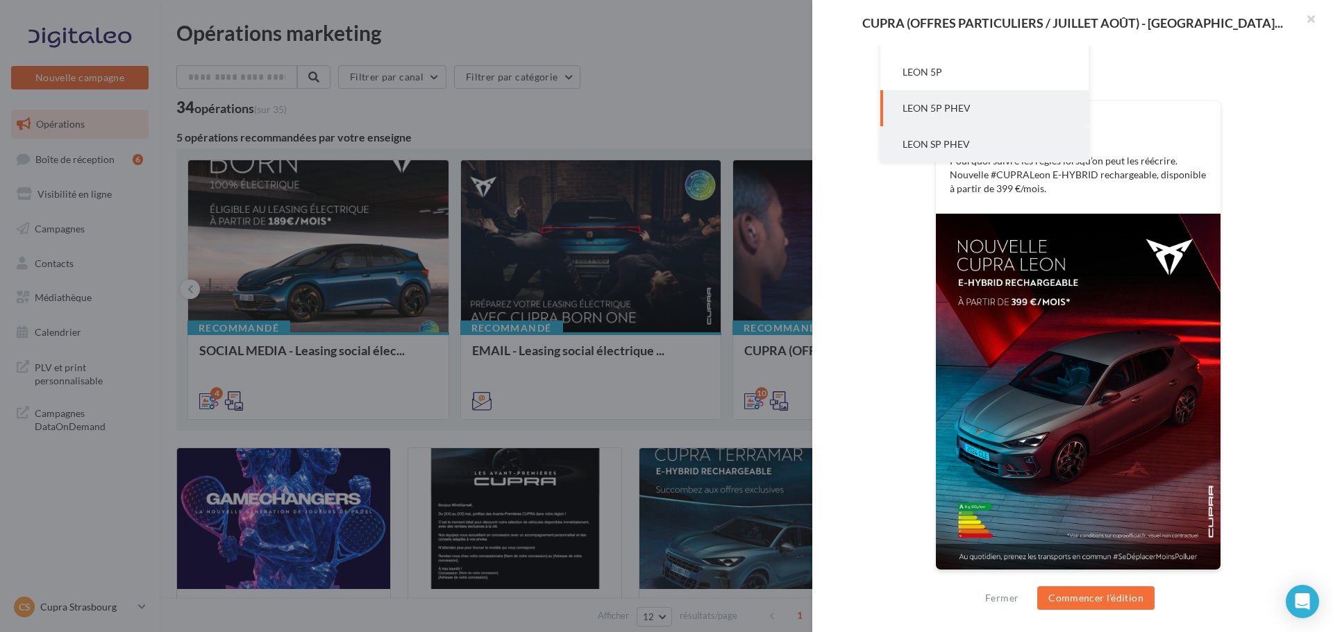
click at [988, 136] on button "LEON SP PHEV" at bounding box center [984, 144] width 208 height 36
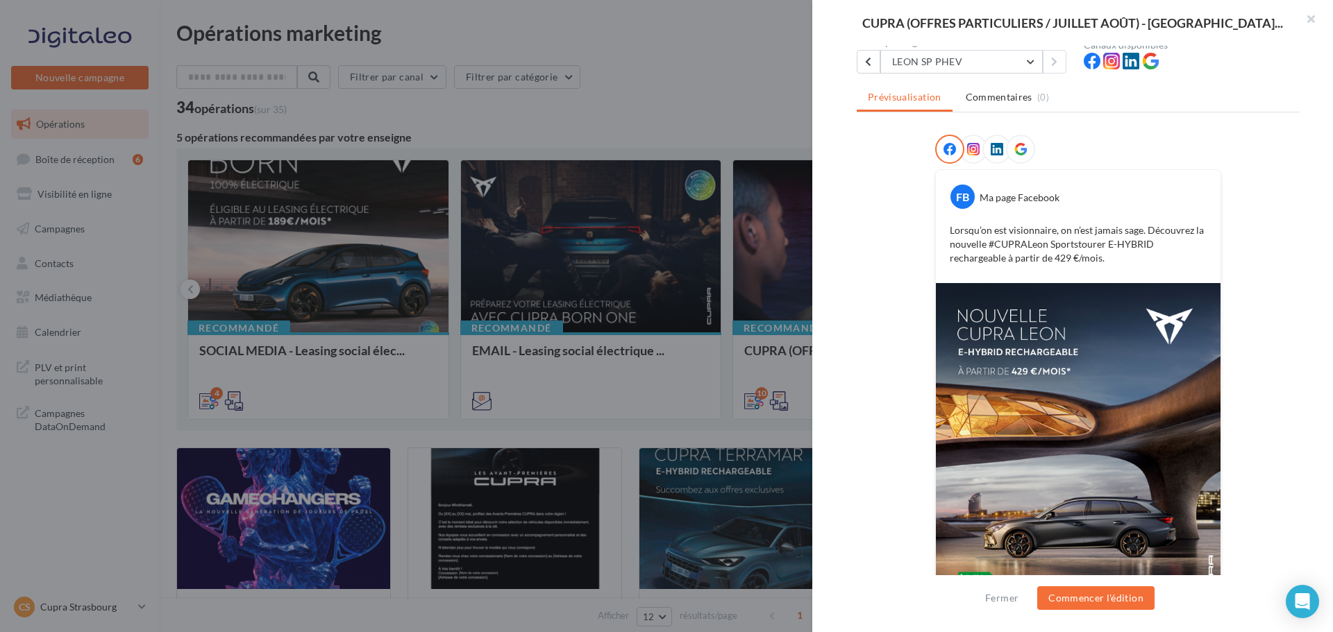
scroll to position [3, 0]
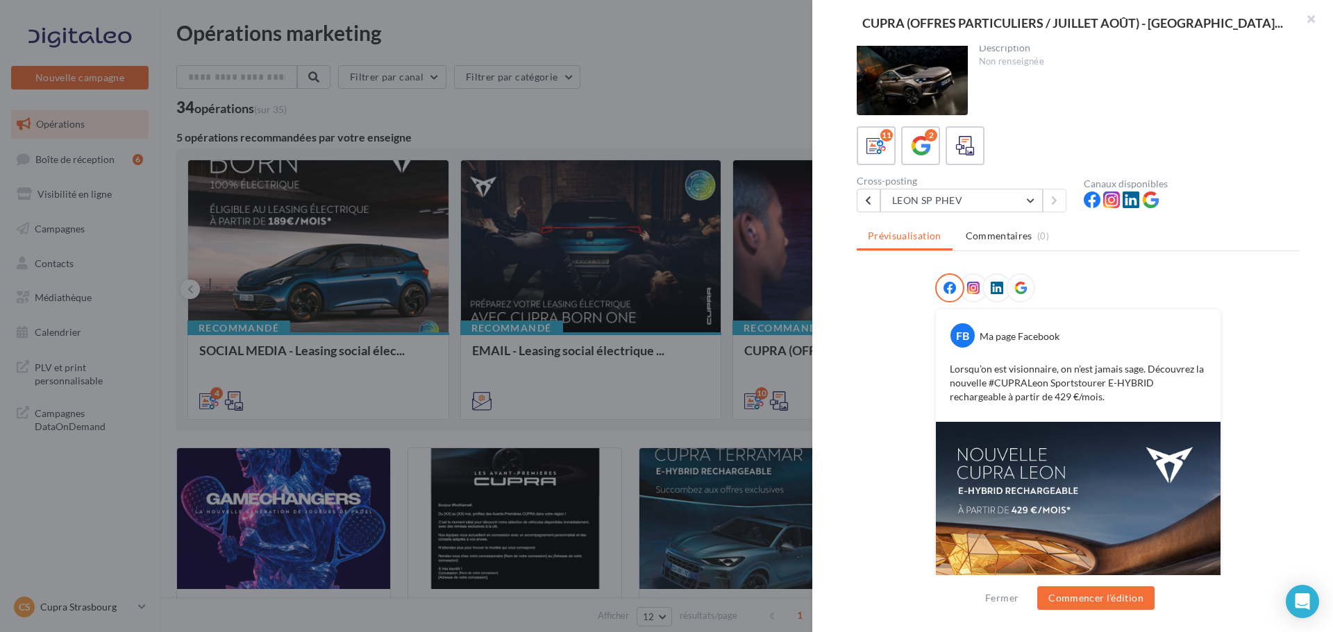
click at [666, 102] on div at bounding box center [666, 316] width 1333 height 632
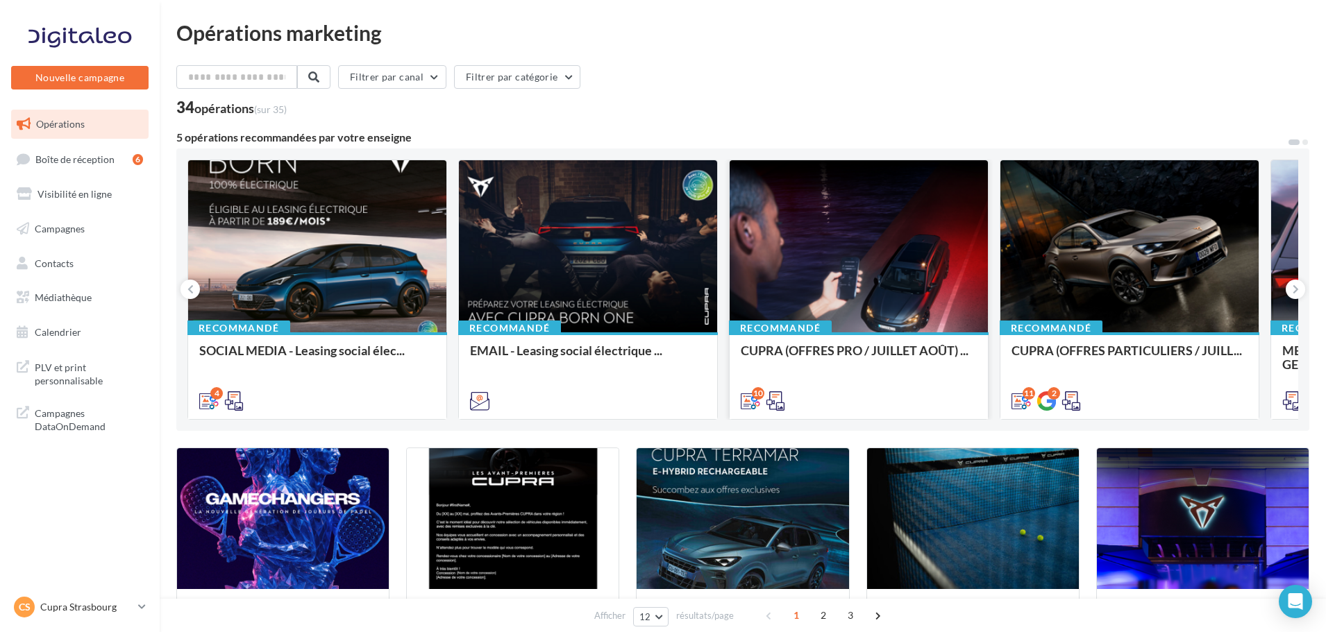
click at [852, 368] on div "CUPRA (OFFRES PRO / JUILLET AOÛT) ..." at bounding box center [859, 358] width 236 height 28
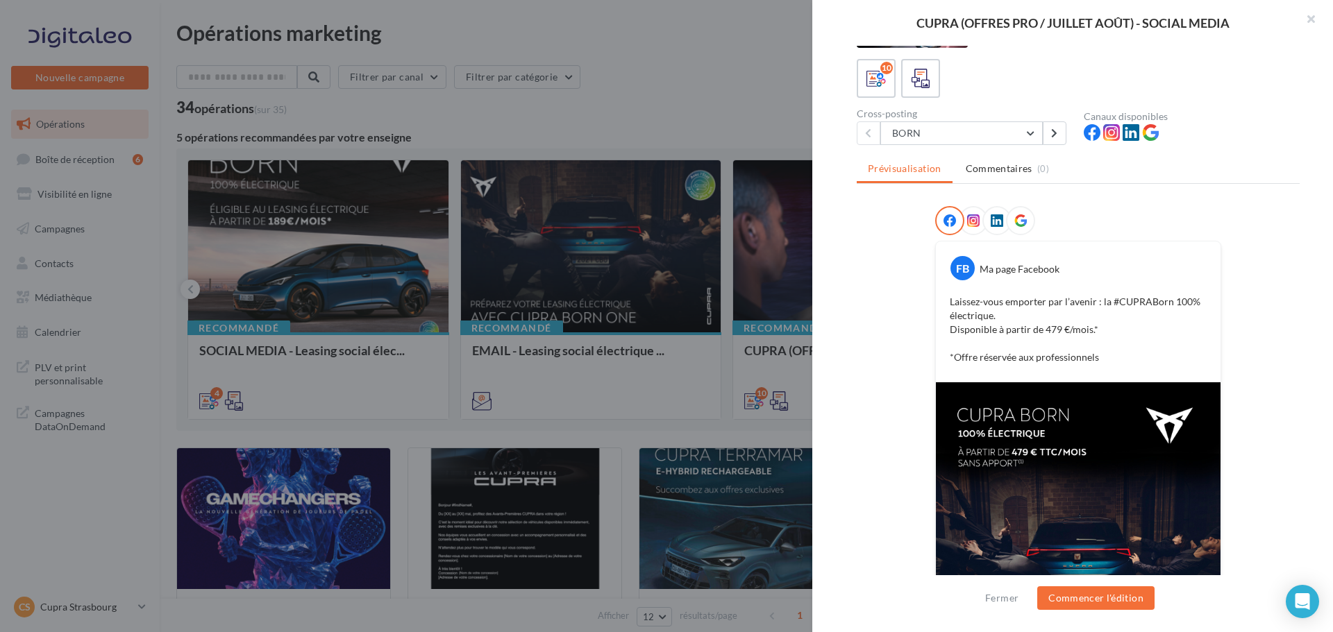
scroll to position [69, 0]
click at [979, 137] on button "BORN" at bounding box center [961, 134] width 162 height 24
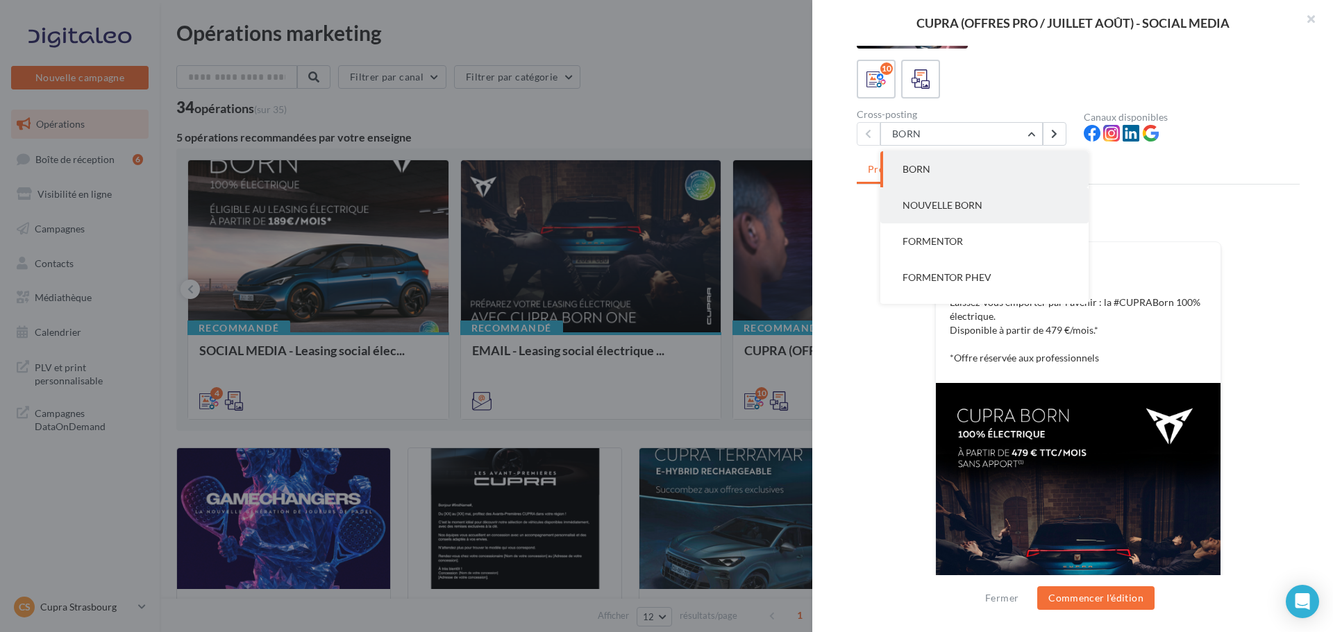
click at [985, 203] on button "NOUVELLE BORN" at bounding box center [984, 205] width 208 height 36
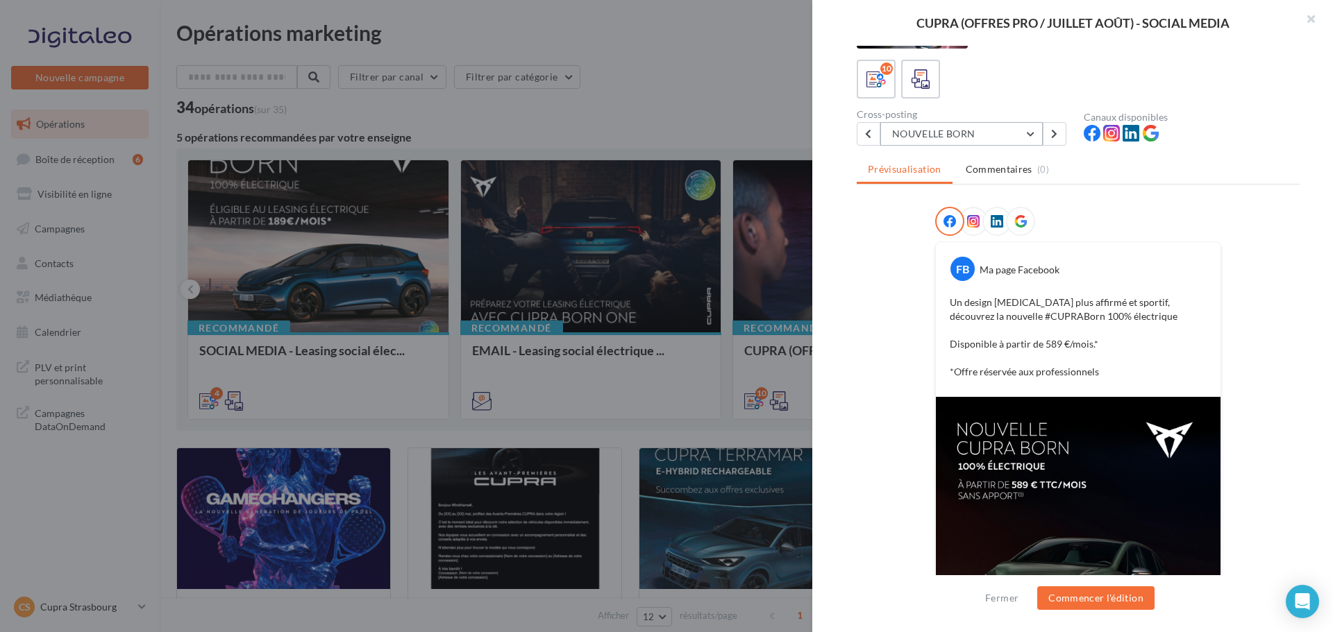
click at [933, 131] on button "NOUVELLE BORN" at bounding box center [961, 134] width 162 height 24
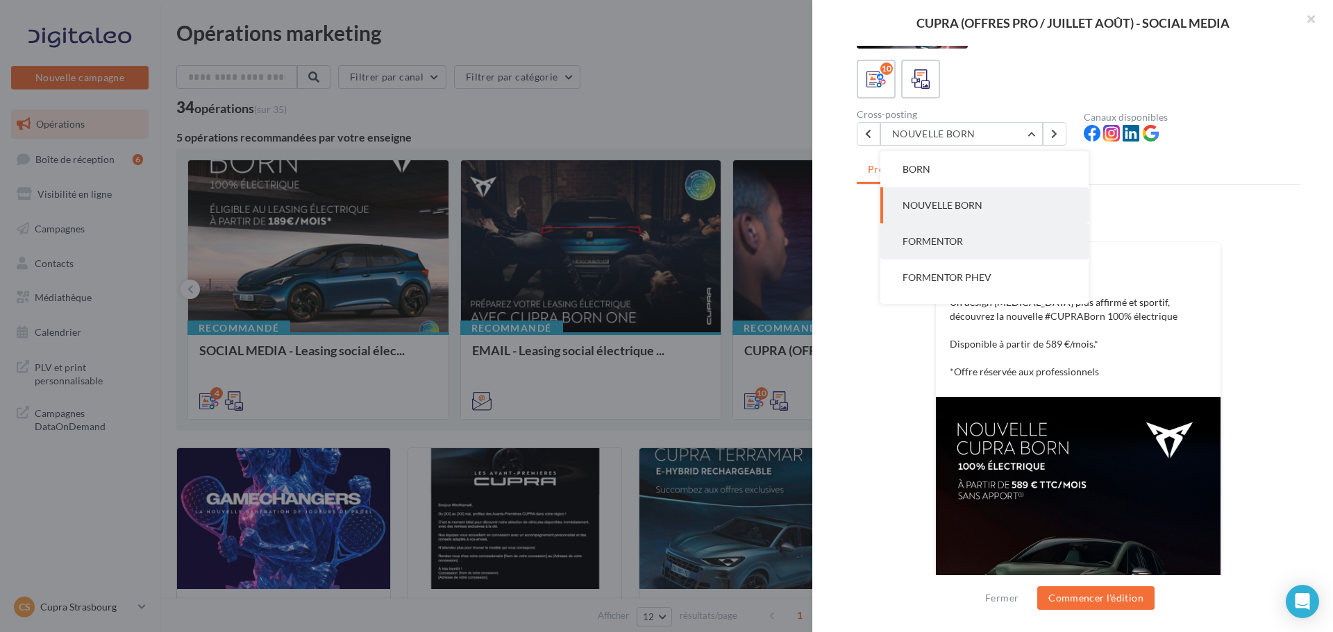
click at [946, 232] on button "FORMENTOR" at bounding box center [984, 241] width 208 height 36
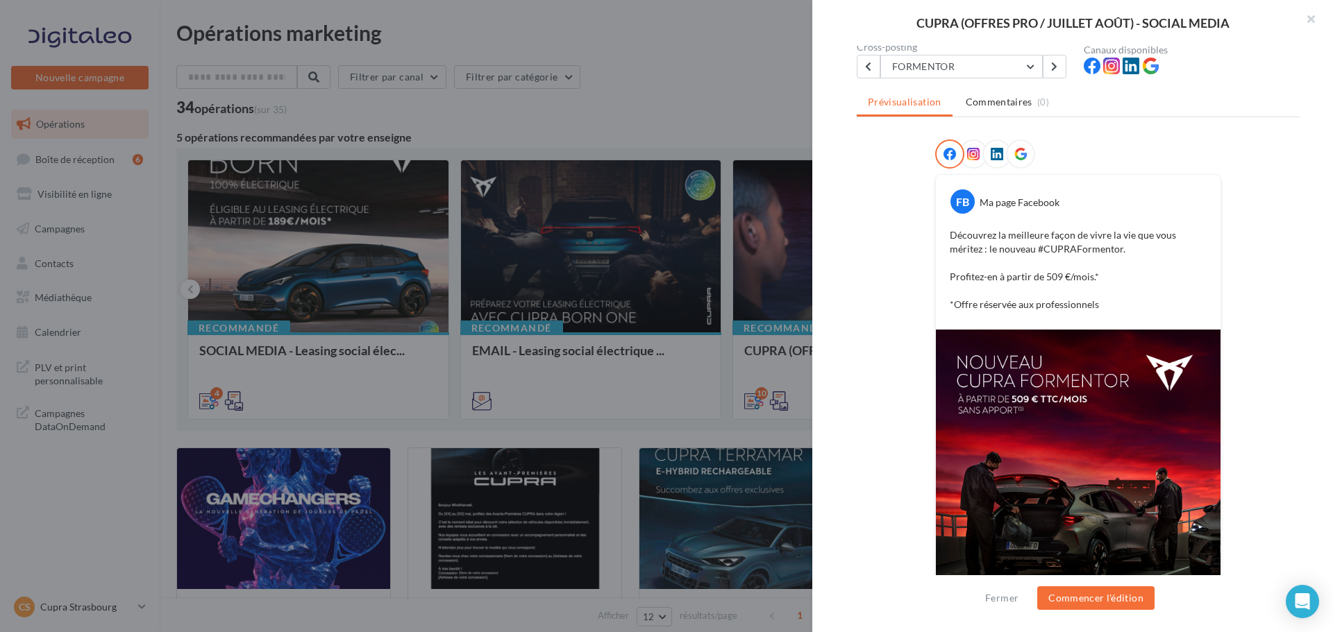
scroll to position [44, 0]
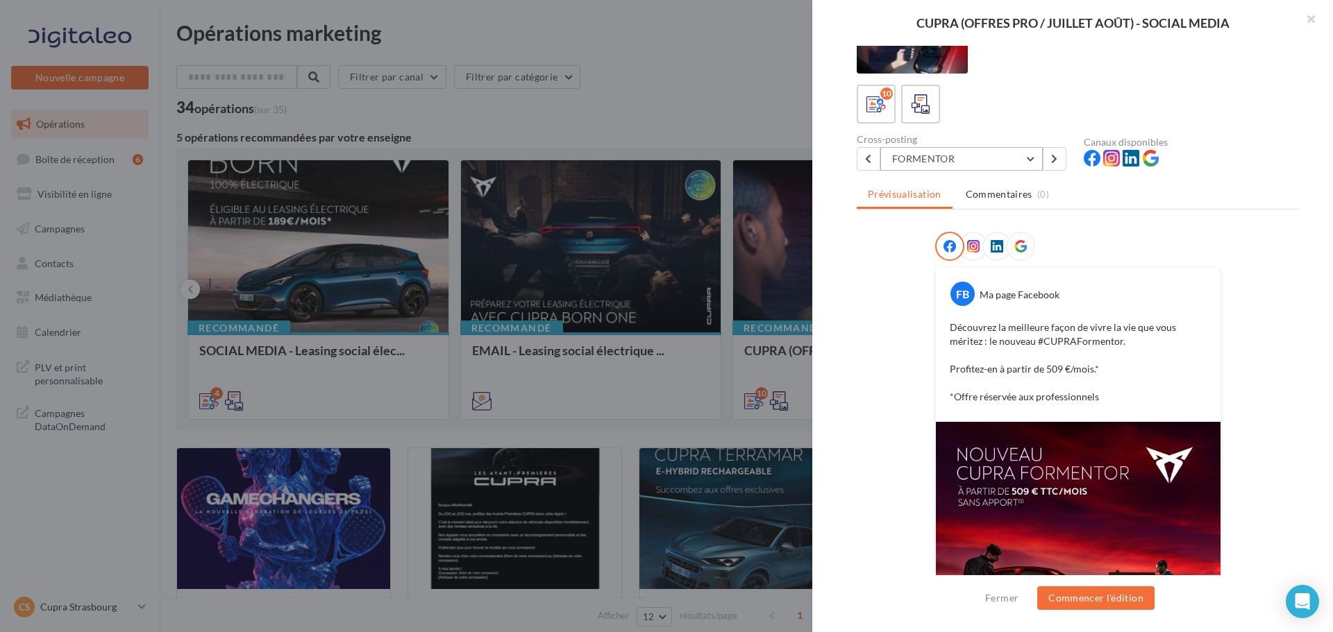
click at [920, 163] on button "FORMENTOR" at bounding box center [961, 159] width 162 height 24
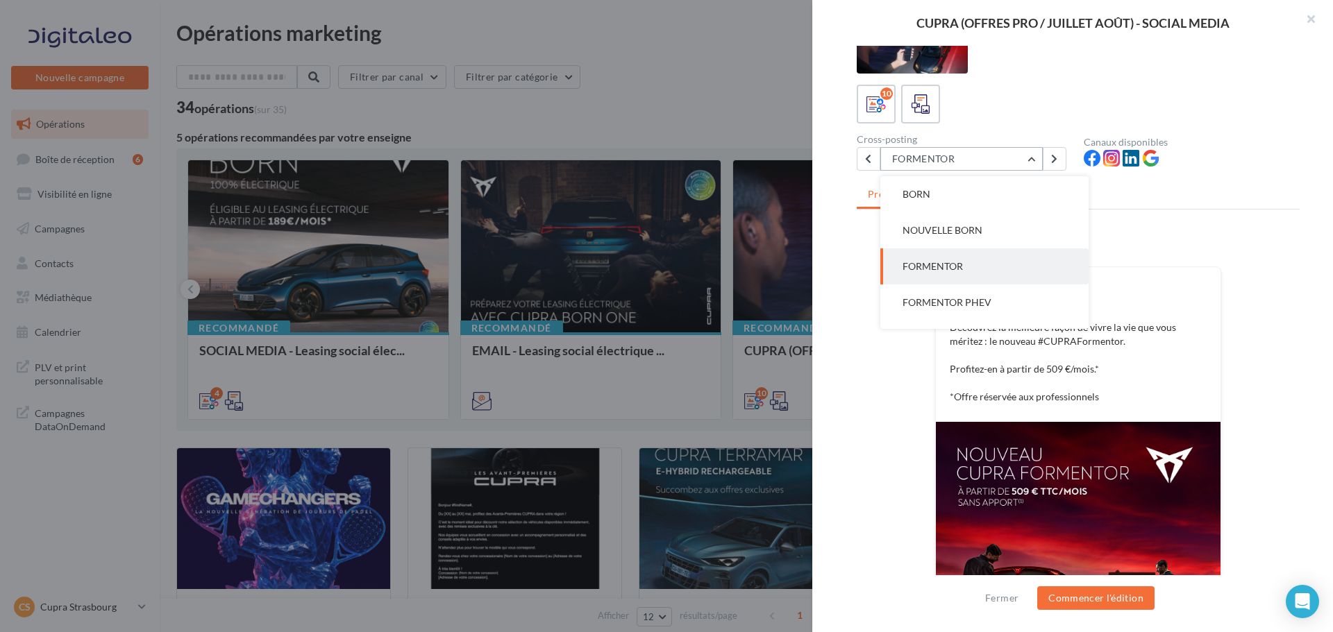
scroll to position [36, 0]
click at [965, 274] on button "FORMENTOR PHEV" at bounding box center [984, 266] width 208 height 36
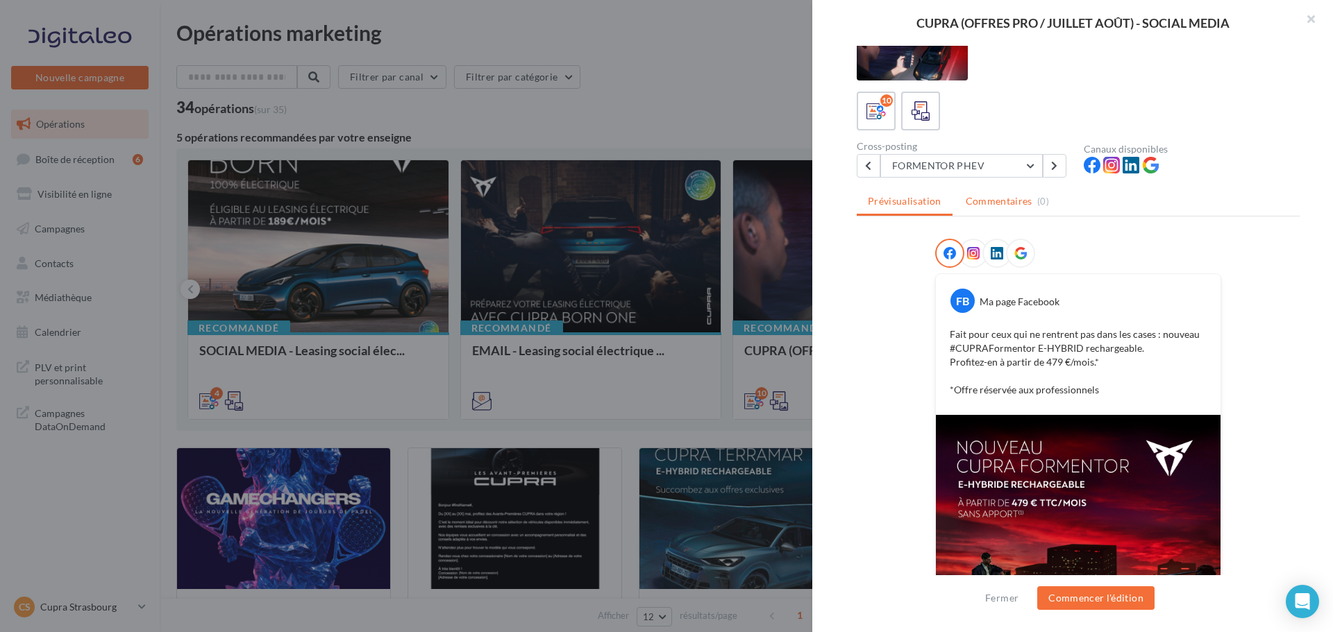
scroll to position [31, 0]
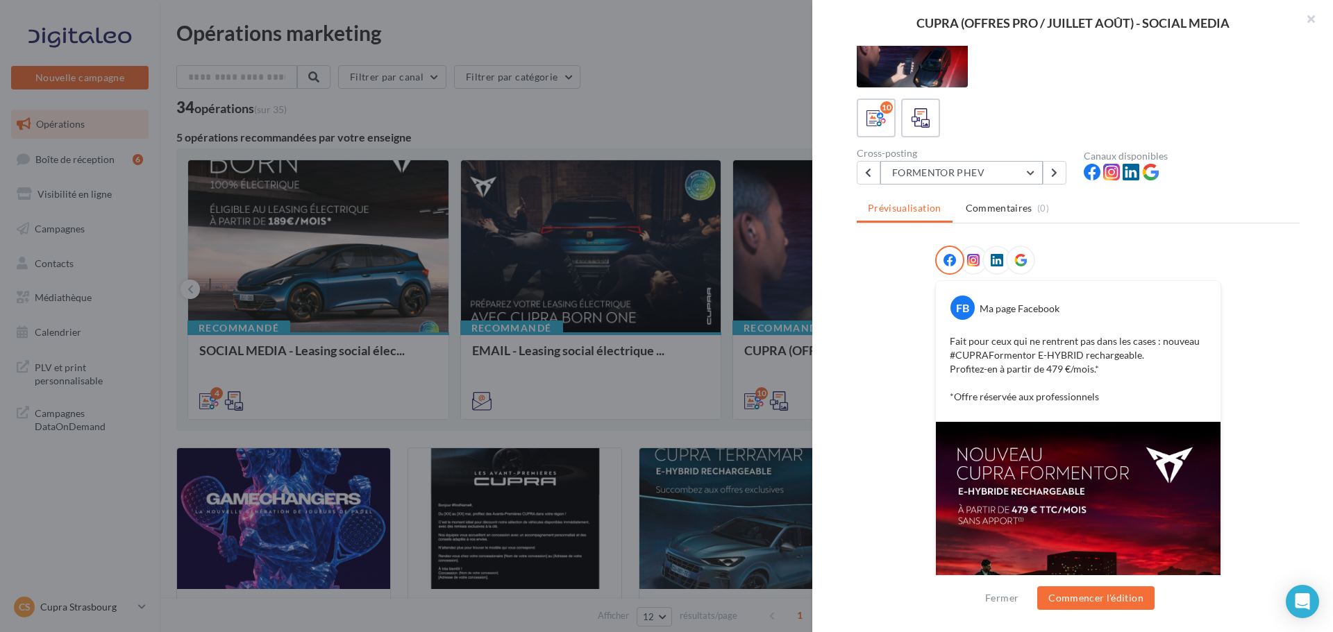
click at [961, 176] on button "FORMENTOR PHEV" at bounding box center [961, 173] width 162 height 24
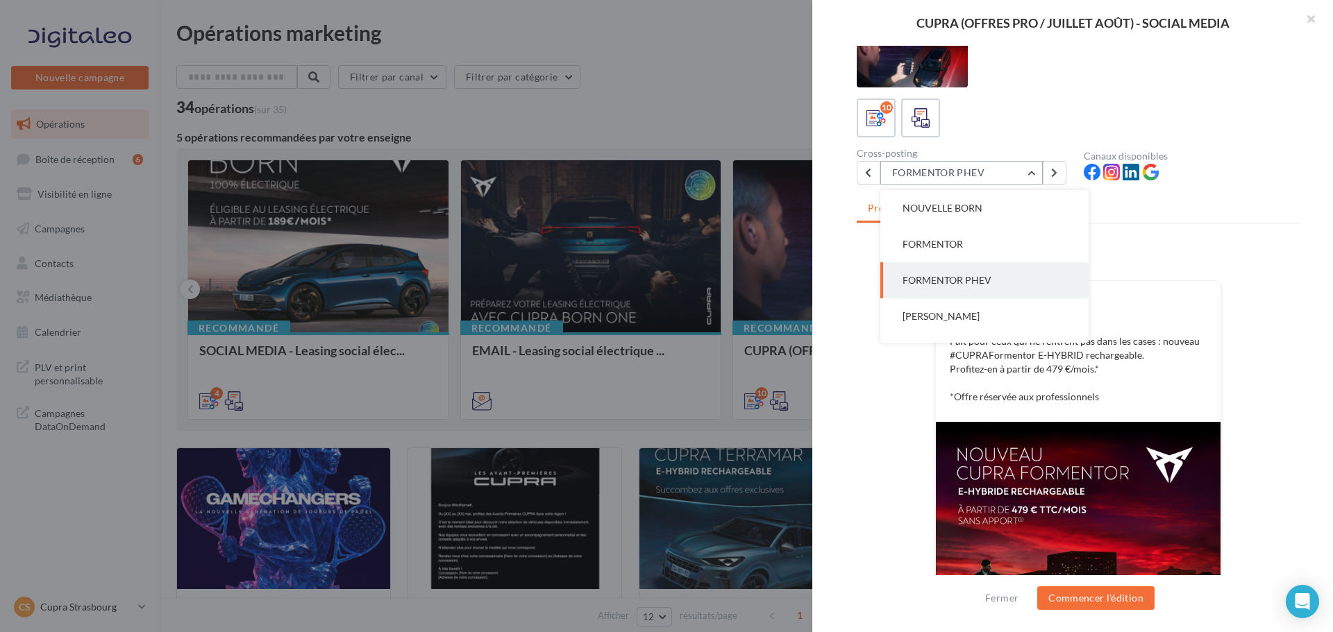
scroll to position [72, 0]
click at [948, 280] on button "LEON SP" at bounding box center [984, 280] width 208 height 36
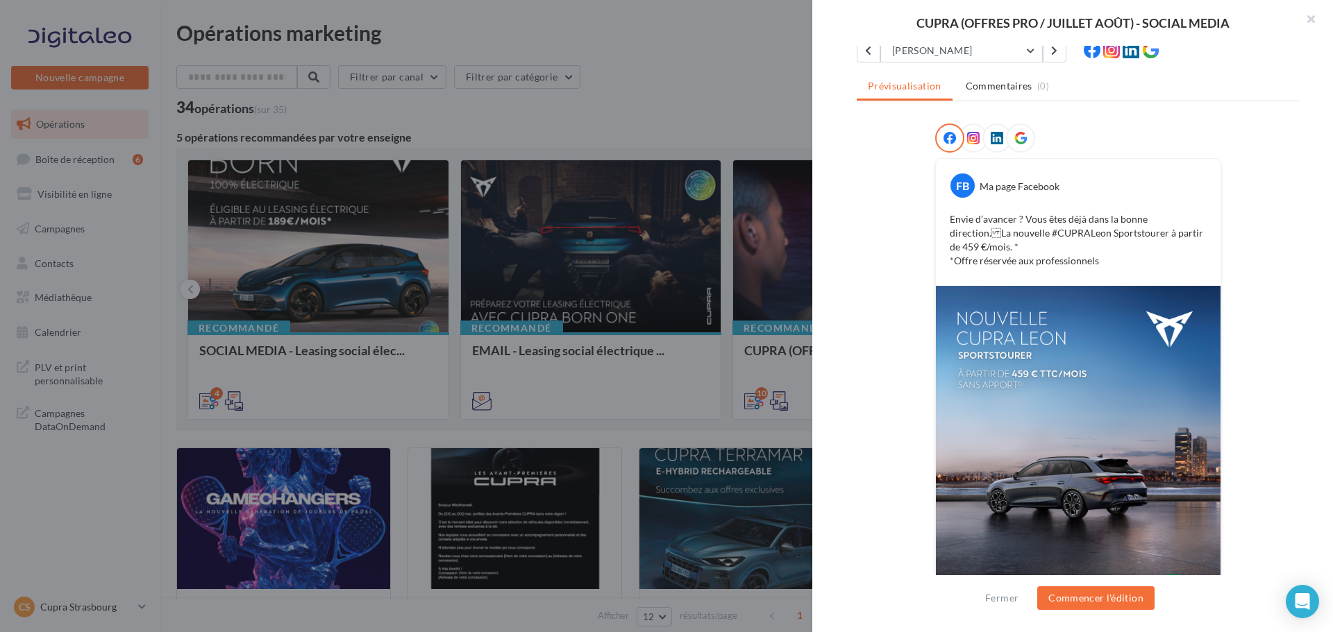
scroll to position [69, 0]
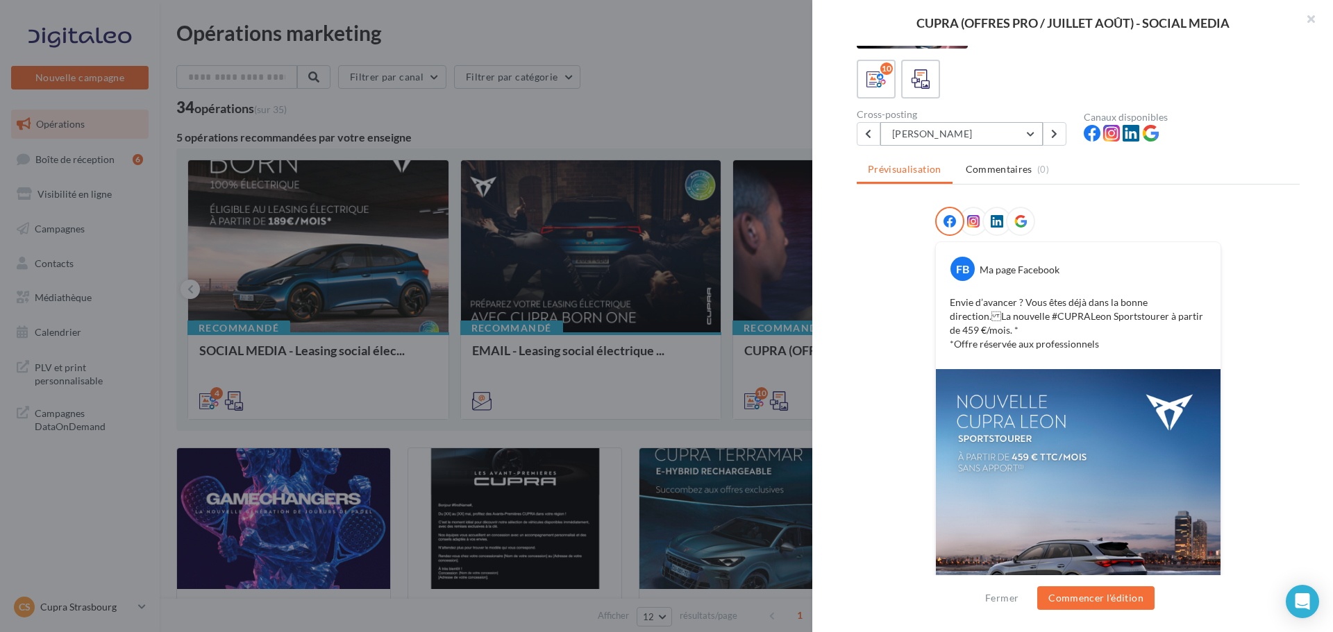
click at [939, 135] on button "LEON SP" at bounding box center [961, 134] width 162 height 24
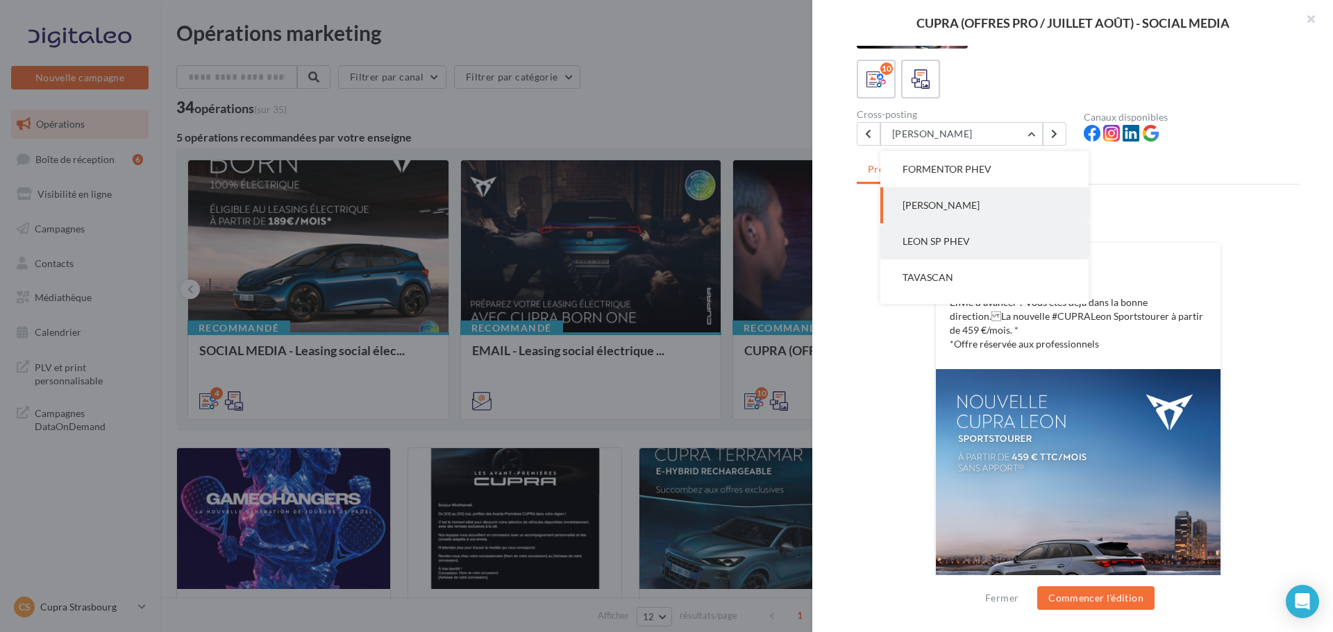
click at [949, 246] on span "LEON SP PHEV" at bounding box center [935, 241] width 67 height 12
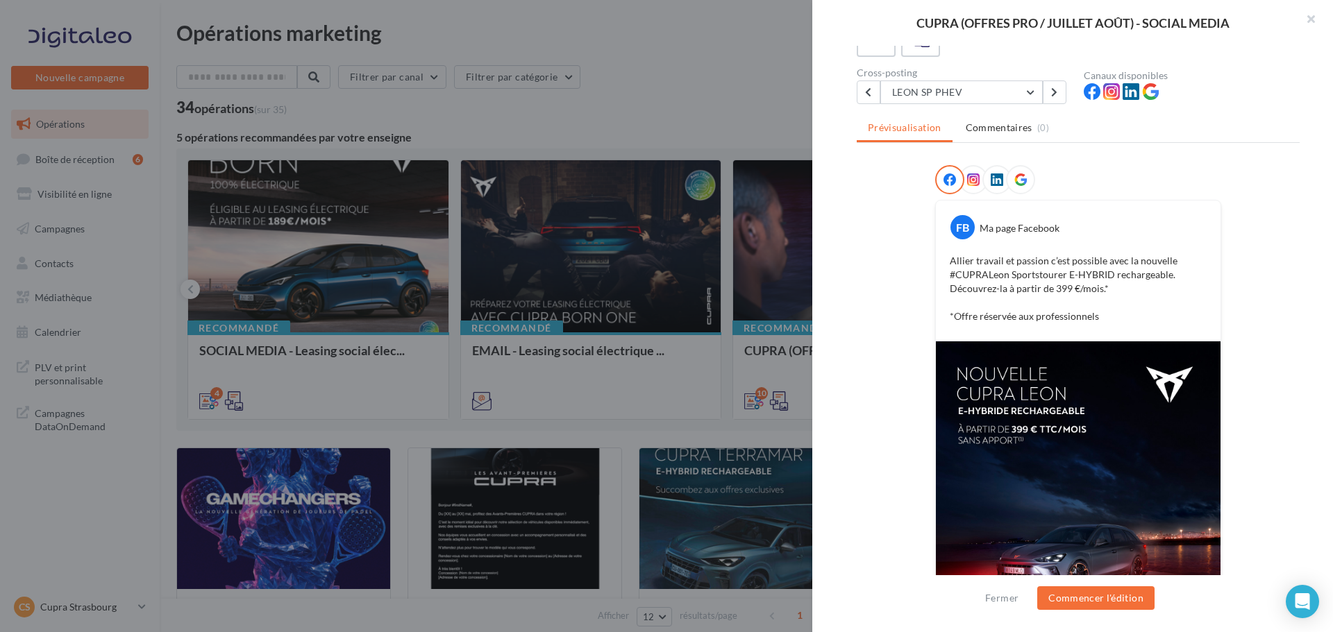
scroll to position [100, 0]
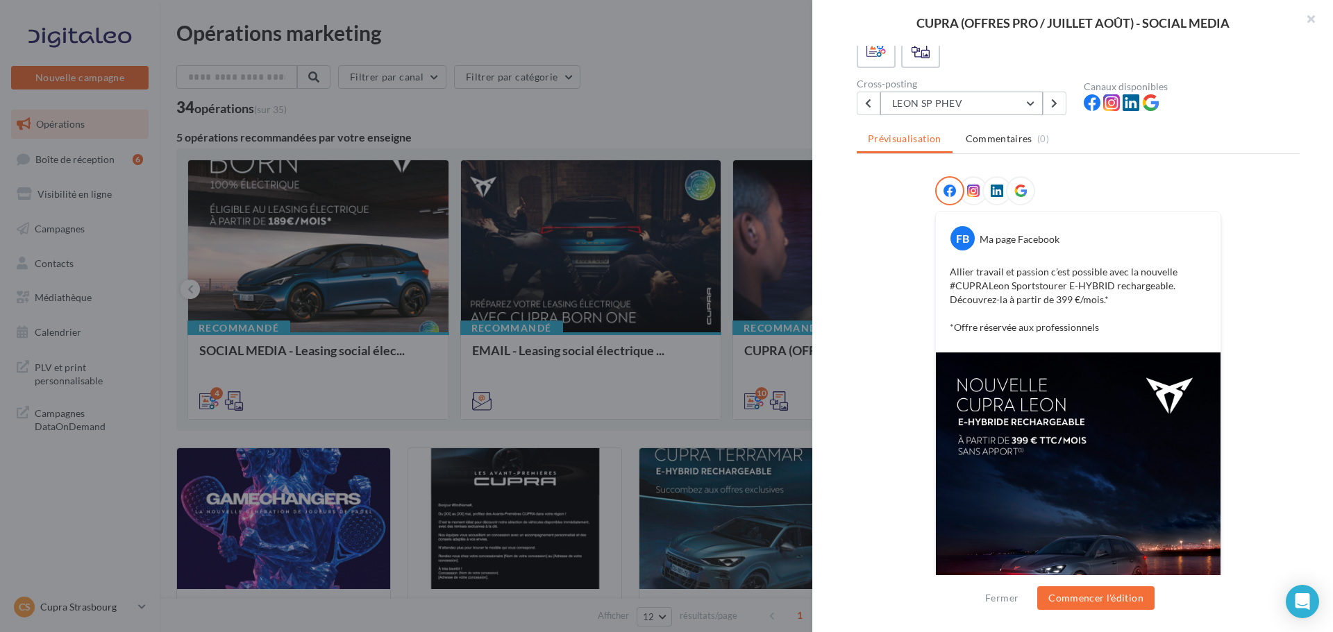
click at [972, 108] on button "LEON SP PHEV" at bounding box center [961, 104] width 162 height 24
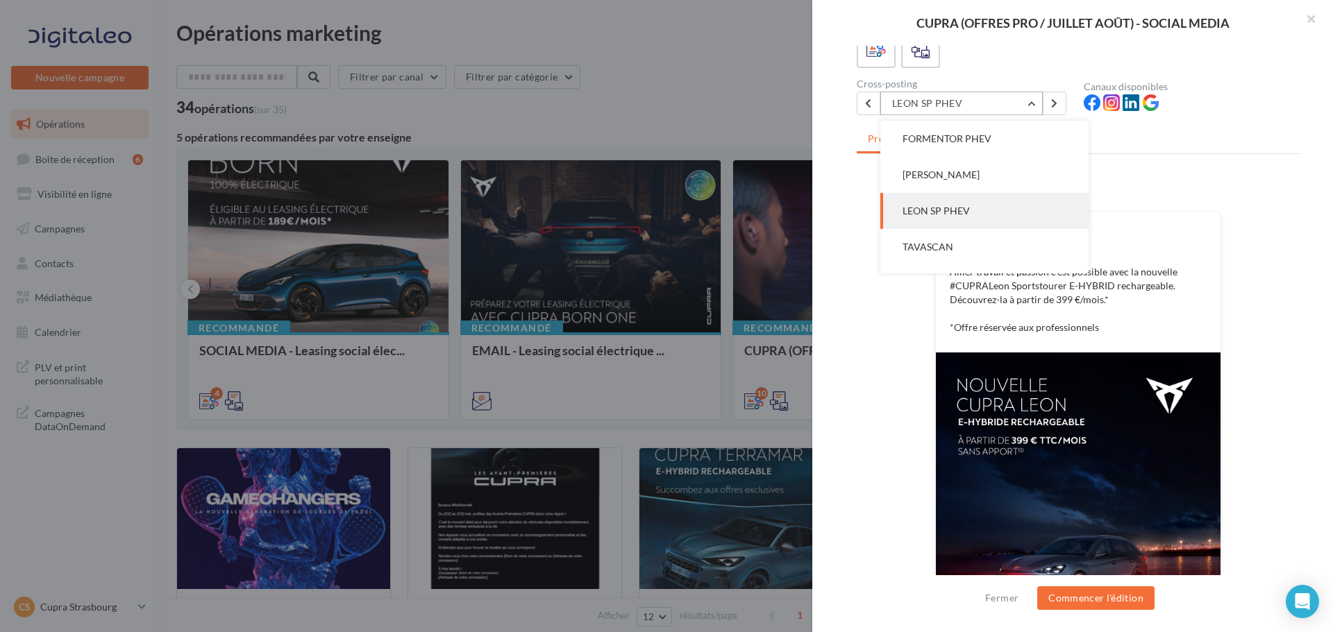
scroll to position [144, 0]
click at [990, 211] on button "TAVASCAN" at bounding box center [984, 211] width 208 height 36
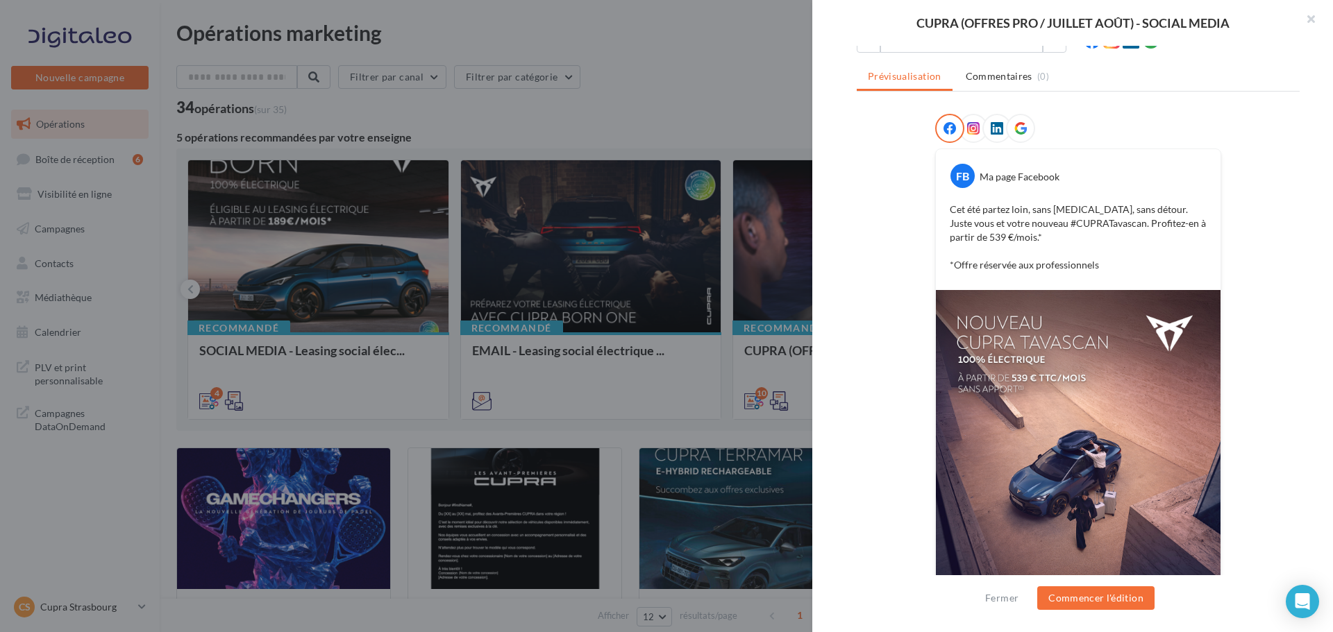
scroll to position [31, 0]
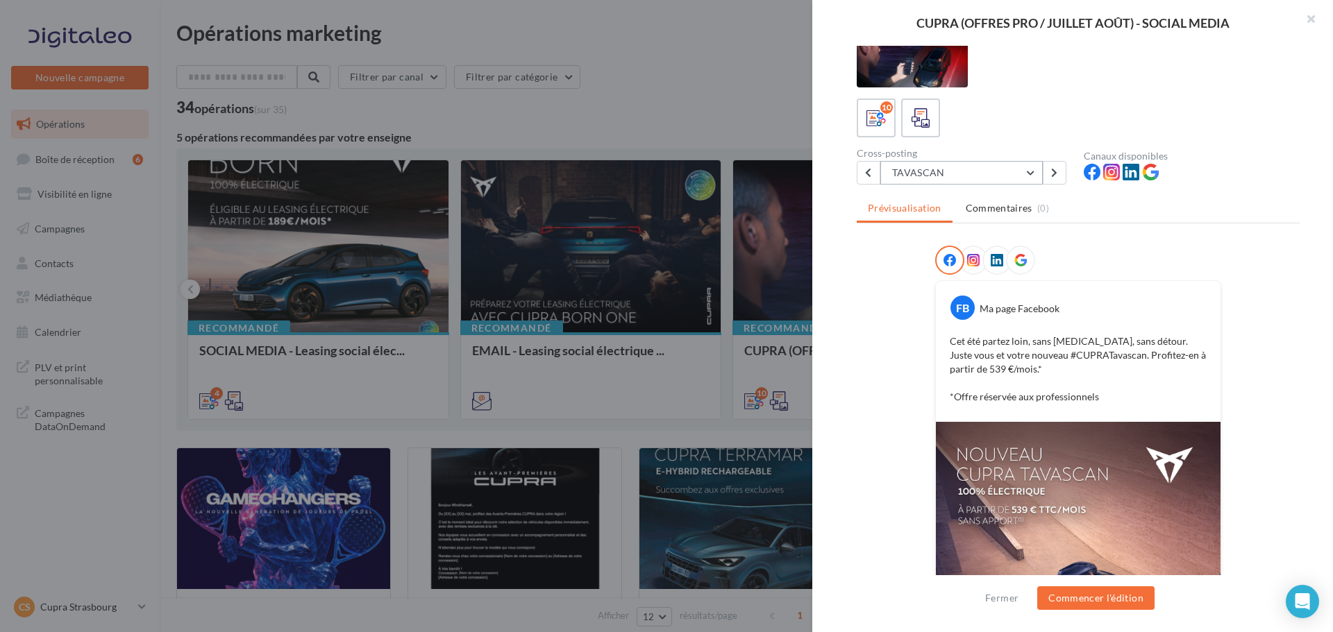
click at [943, 176] on button "TAVASCAN" at bounding box center [961, 173] width 162 height 24
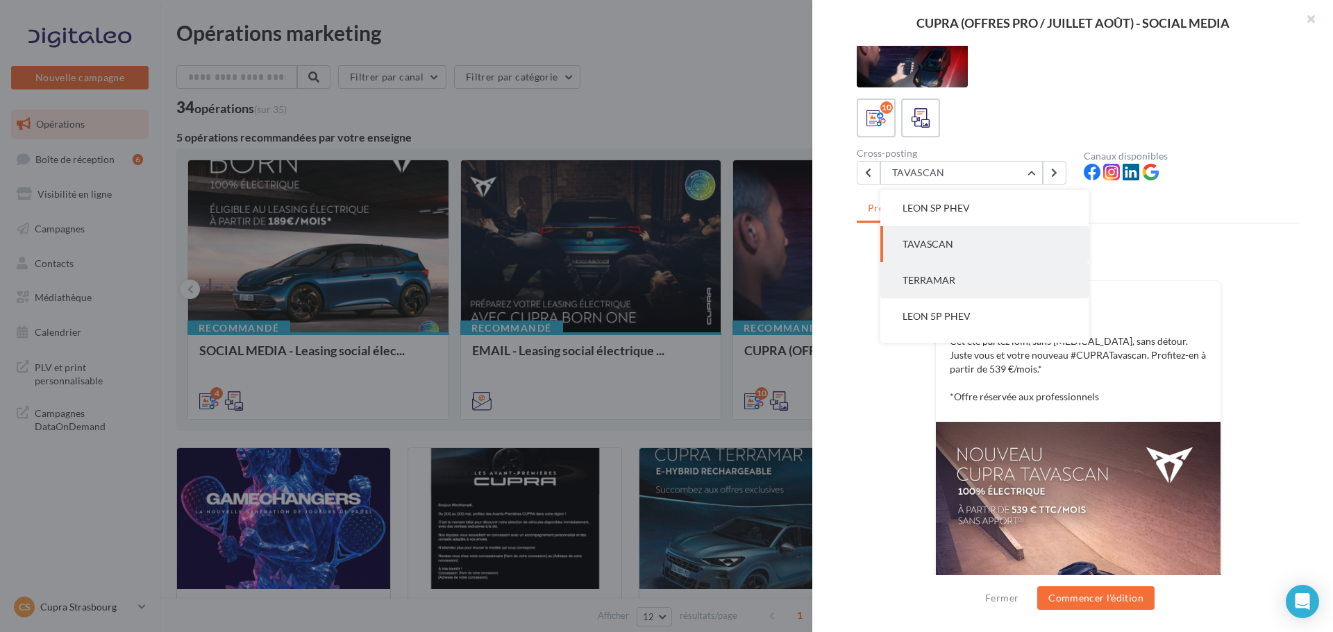
click at [932, 280] on span "TERRAMAR" at bounding box center [928, 280] width 53 height 12
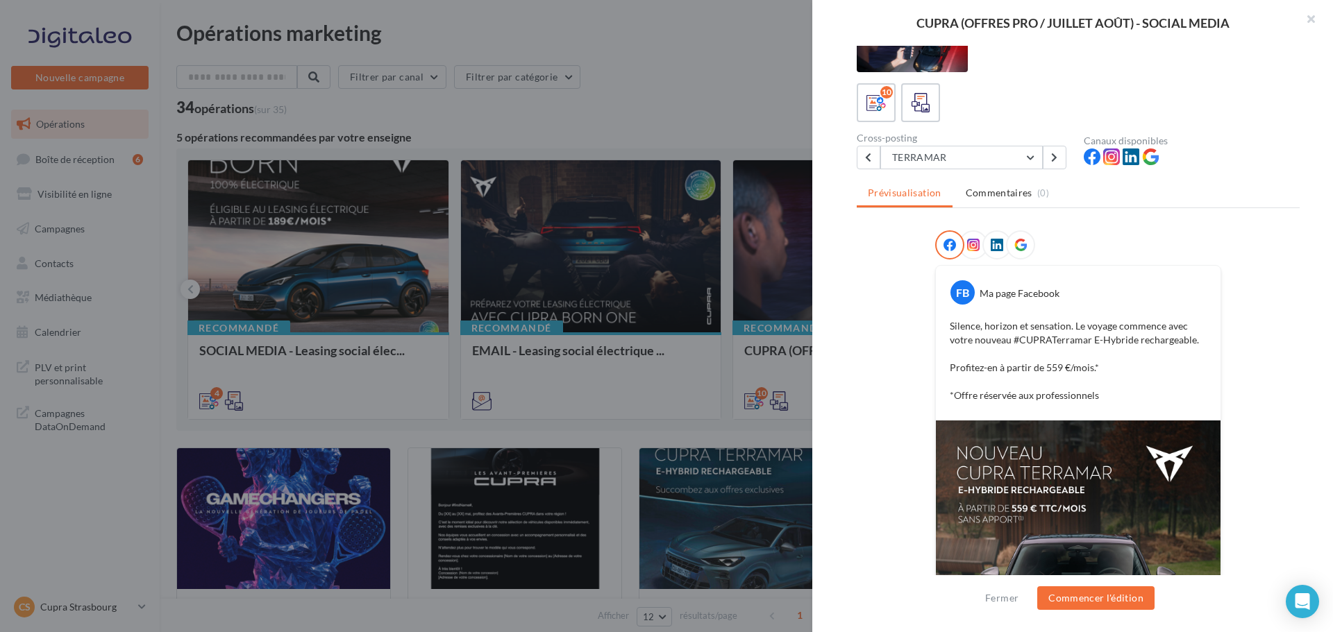
scroll to position [44, 0]
click at [960, 153] on button "TERRAMAR" at bounding box center [961, 159] width 162 height 24
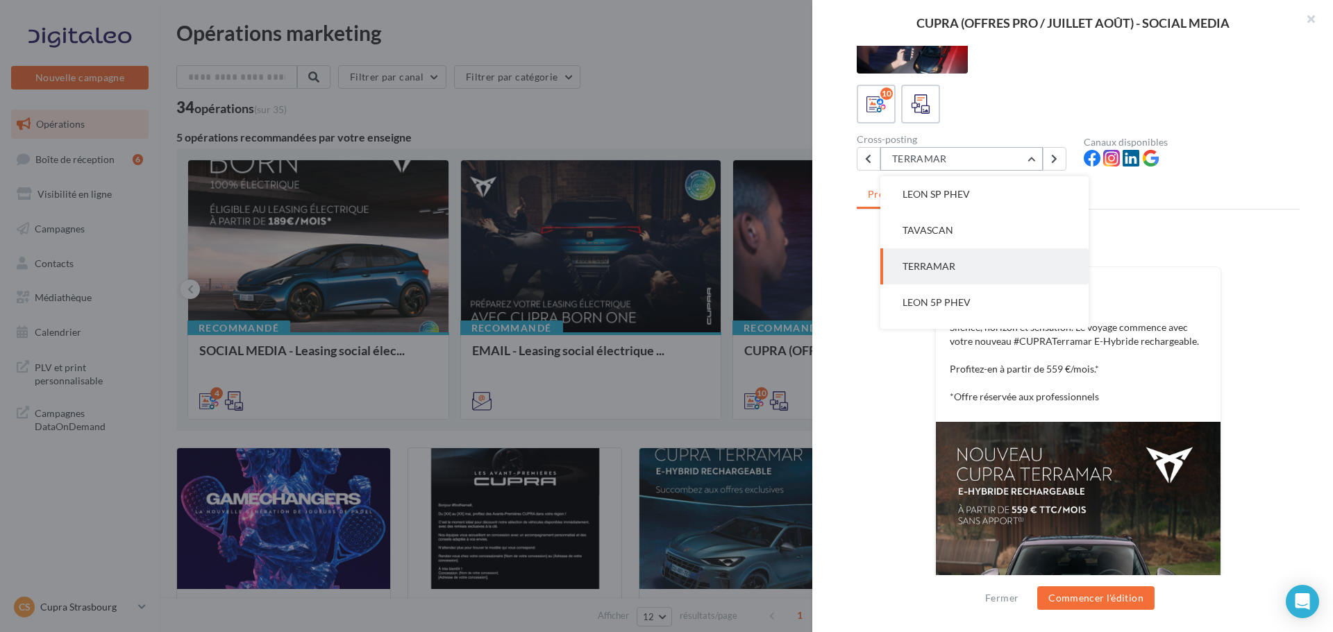
scroll to position [208, 0]
click at [961, 279] on span "LEON 5P PHEV" at bounding box center [936, 275] width 68 height 12
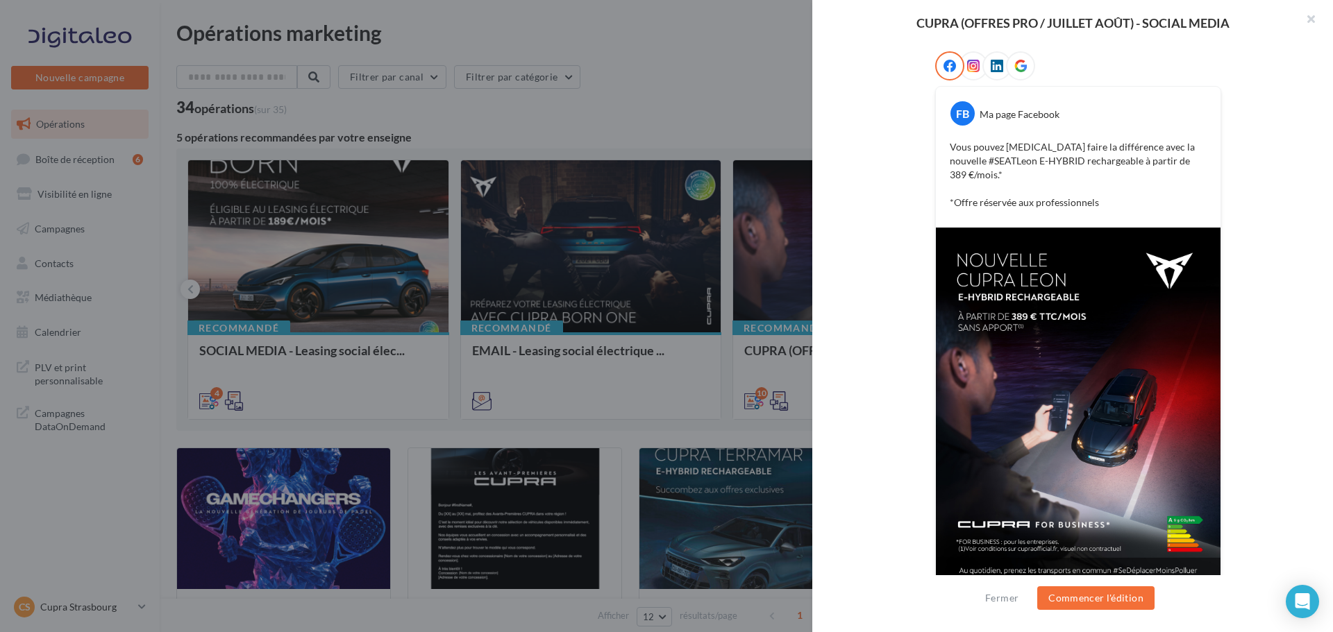
scroll to position [17, 0]
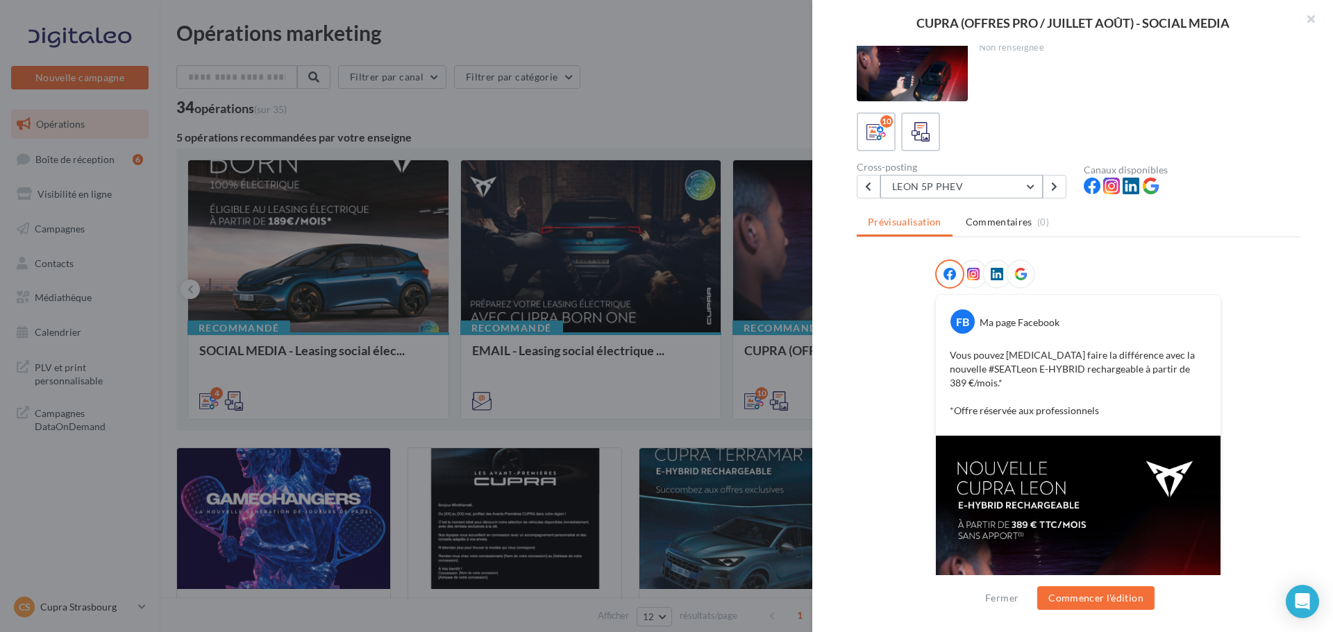
click at [957, 194] on button "LEON 5P PHEV" at bounding box center [961, 187] width 162 height 24
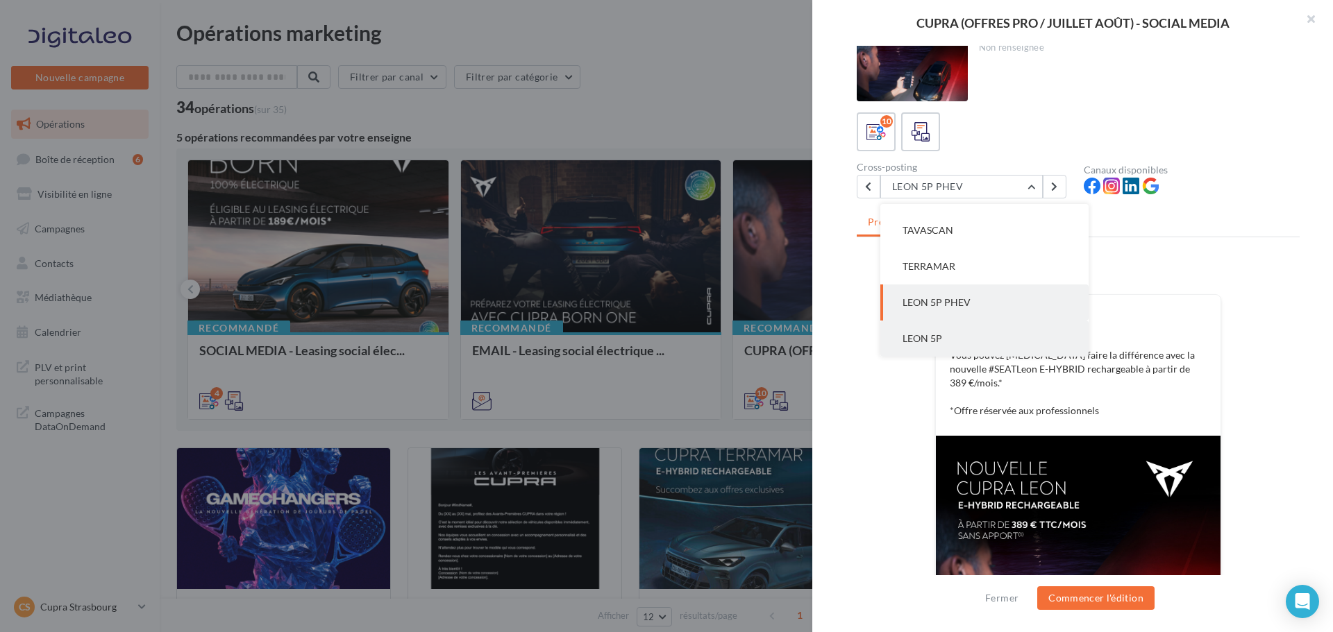
click at [953, 329] on button "LEON 5P" at bounding box center [984, 339] width 208 height 36
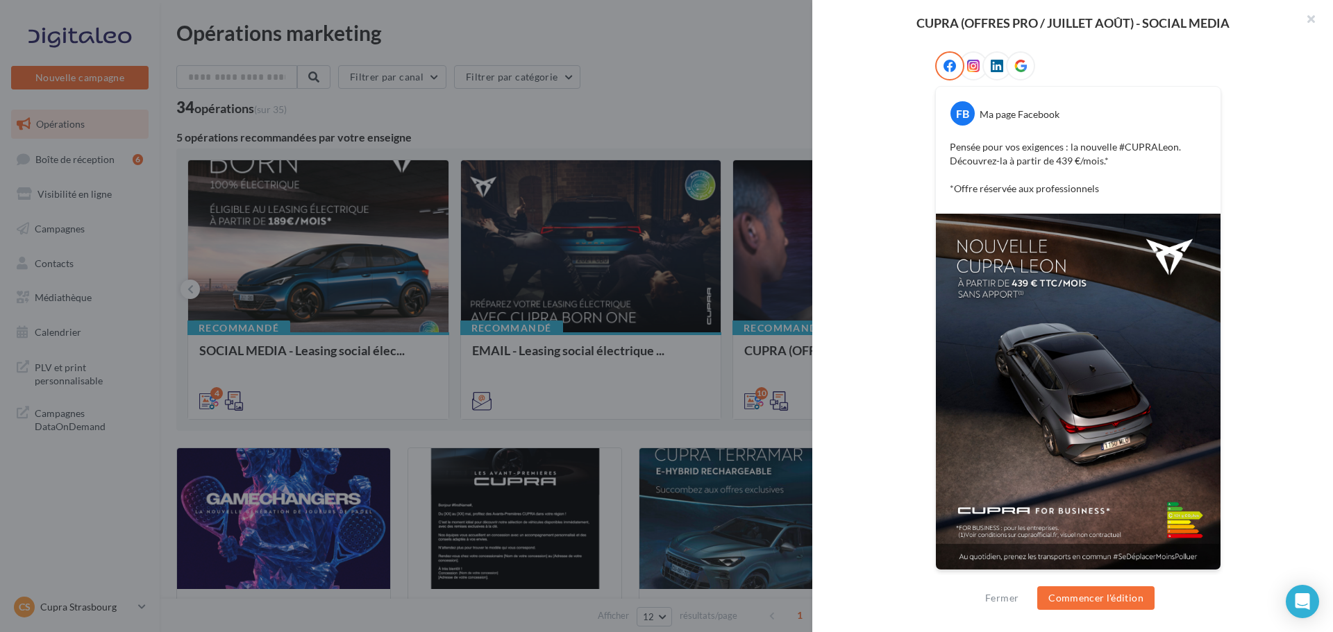
scroll to position [0, 0]
